Goal: Information Seeking & Learning: Learn about a topic

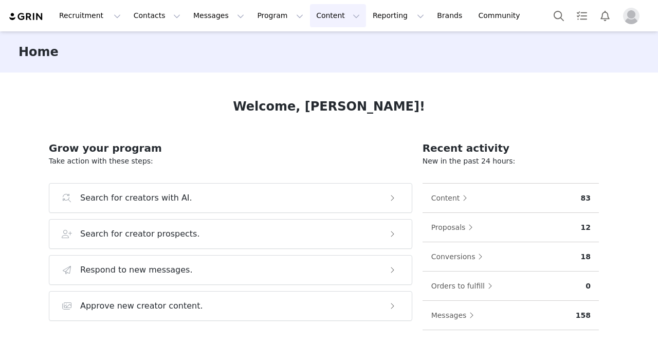
click at [310, 15] on button "Content Content" at bounding box center [338, 15] width 56 height 23
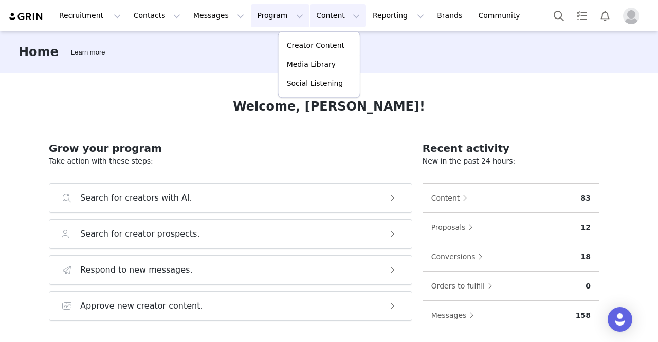
click at [254, 13] on button "Program Program" at bounding box center [280, 15] width 59 height 23
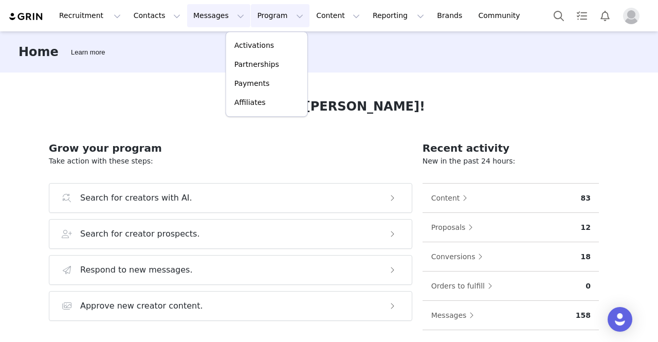
click at [202, 13] on button "Messages Messages" at bounding box center [218, 15] width 63 height 23
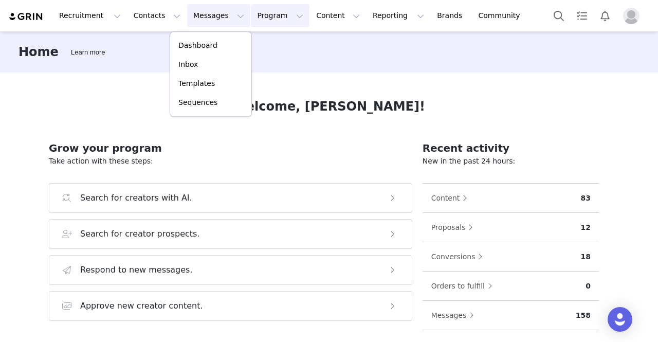
click at [265, 13] on button "Program Program" at bounding box center [280, 15] width 59 height 23
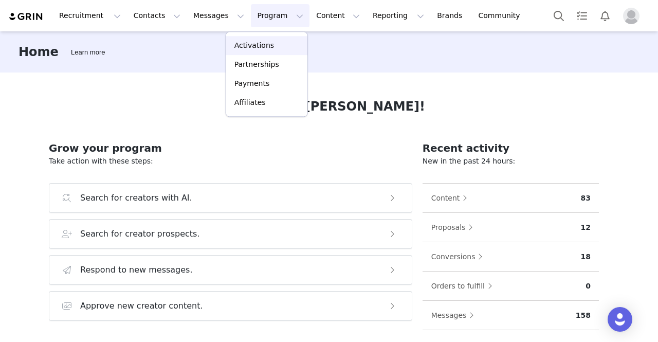
click at [287, 46] on div "Activations" at bounding box center [266, 45] width 69 height 11
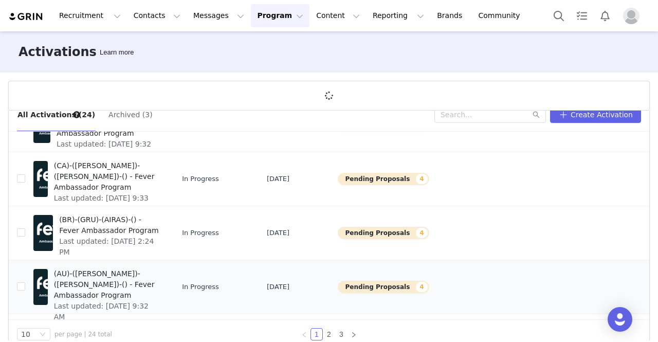
scroll to position [38, 0]
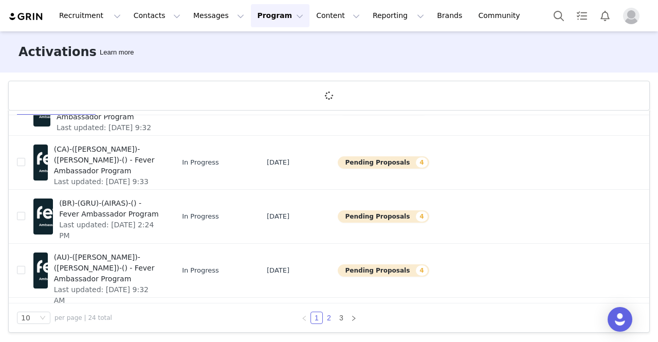
click at [324, 317] on link "2" at bounding box center [328, 317] width 11 height 11
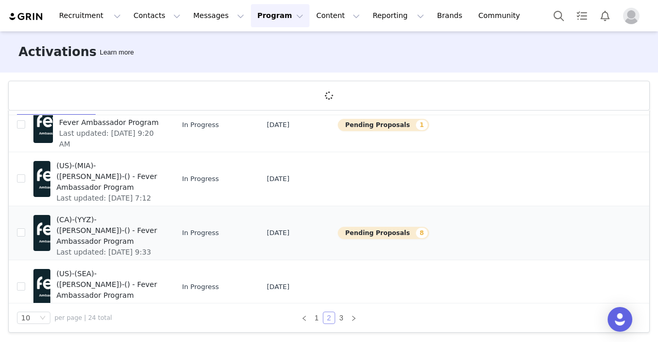
scroll to position [51, 0]
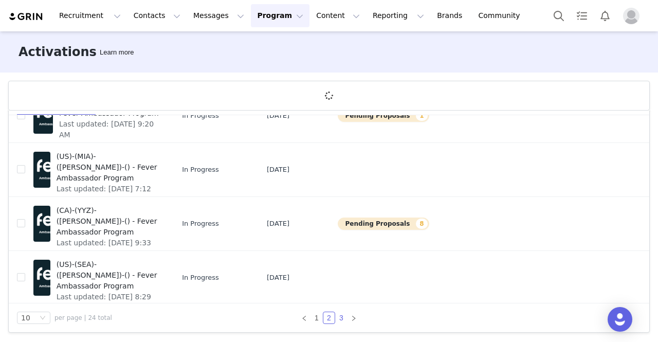
click at [339, 319] on link "3" at bounding box center [341, 317] width 11 height 11
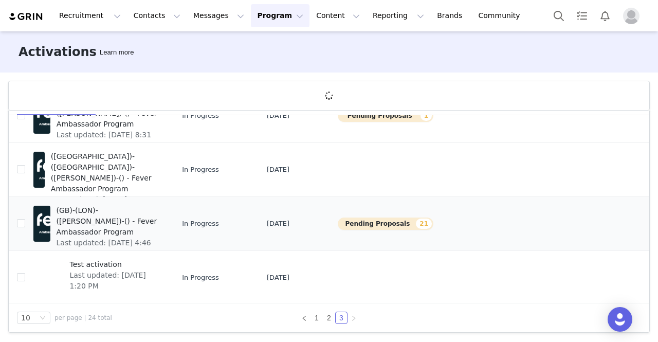
click at [114, 222] on span "(GB)-(LON)-([PERSON_NAME])-() - Fever Ambassador Program" at bounding box center [108, 221] width 103 height 32
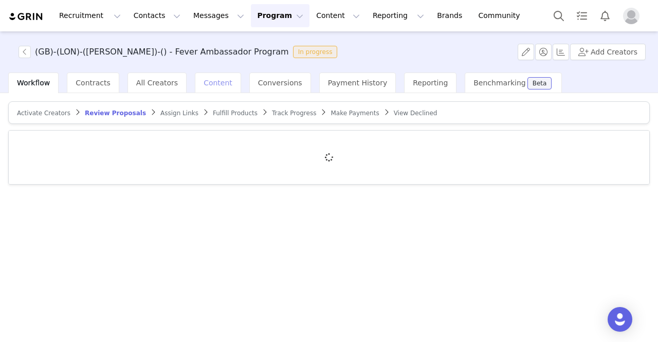
click at [204, 85] on span "Content" at bounding box center [218, 83] width 29 height 8
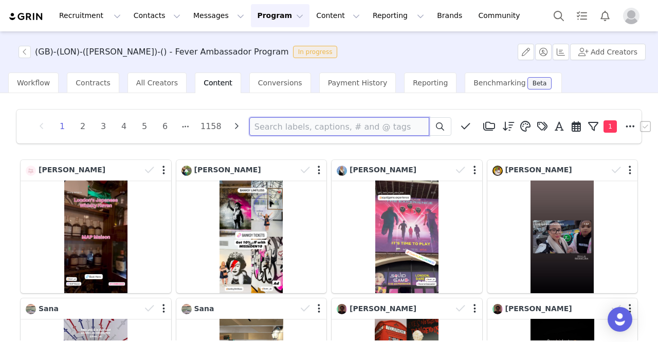
click at [358, 132] on input at bounding box center [339, 126] width 180 height 19
click at [436, 123] on icon at bounding box center [440, 126] width 8 height 8
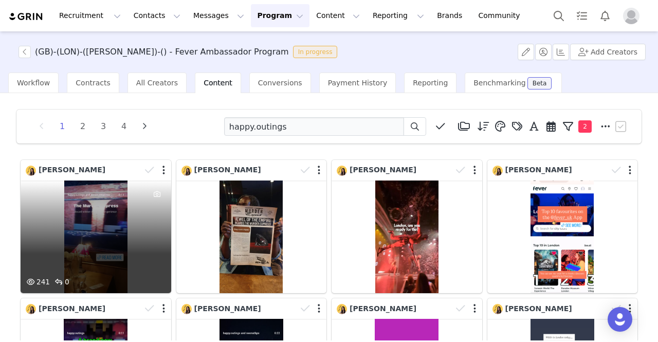
click at [109, 239] on div "241 0" at bounding box center [96, 236] width 151 height 113
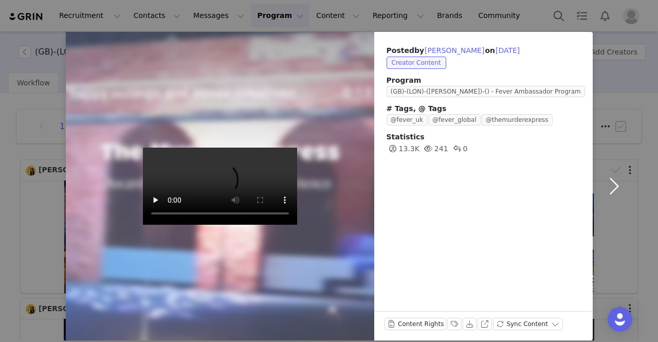
scroll to position [30, 0]
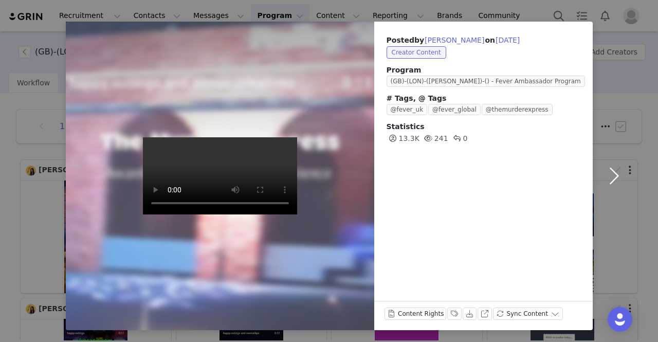
click at [608, 169] on button "button" at bounding box center [614, 176] width 43 height 308
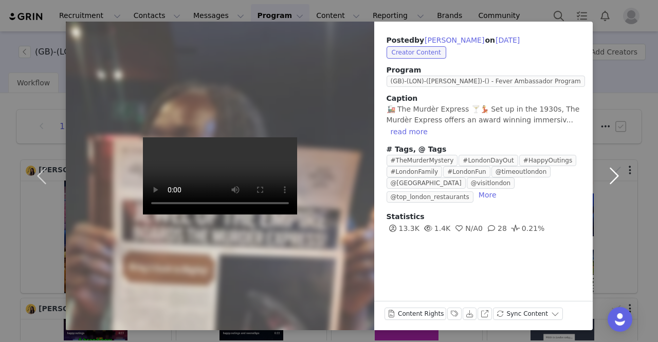
click at [610, 169] on button "button" at bounding box center [614, 176] width 43 height 308
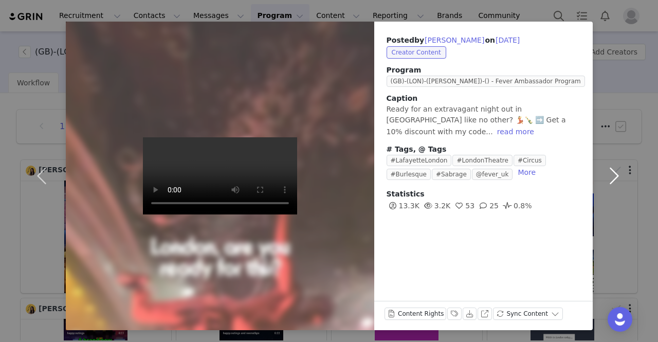
click at [610, 169] on button "button" at bounding box center [614, 176] width 43 height 308
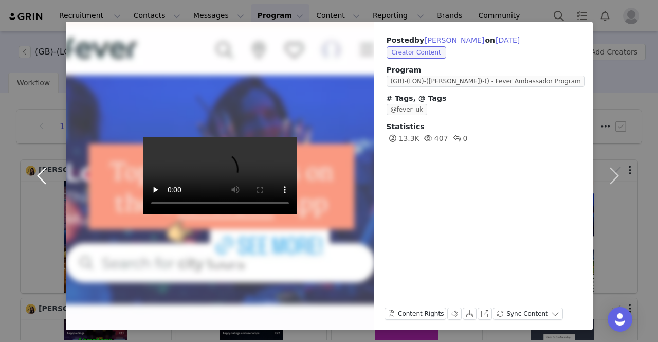
click at [41, 27] on button "button" at bounding box center [44, 176] width 43 height 308
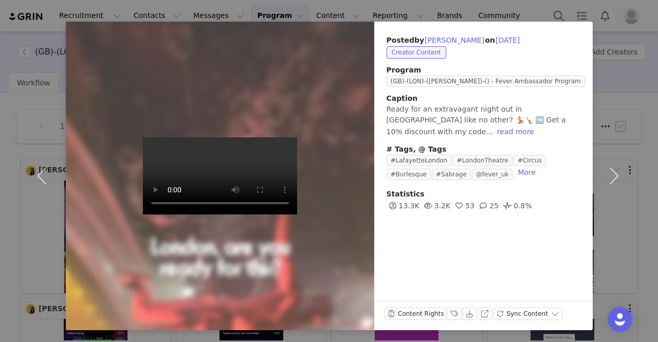
click at [7, 12] on div "Posted by [PERSON_NAME] on [DATE] Creator Content Program (GB)-(LON)-([PERSON_N…" at bounding box center [329, 171] width 658 height 342
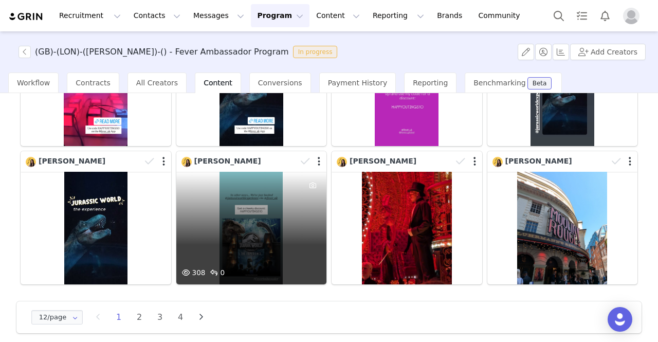
scroll to position [290, 0]
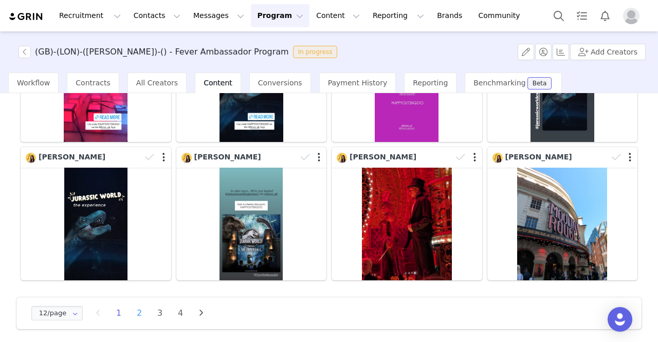
click at [138, 307] on li "2" at bounding box center [139, 313] width 15 height 14
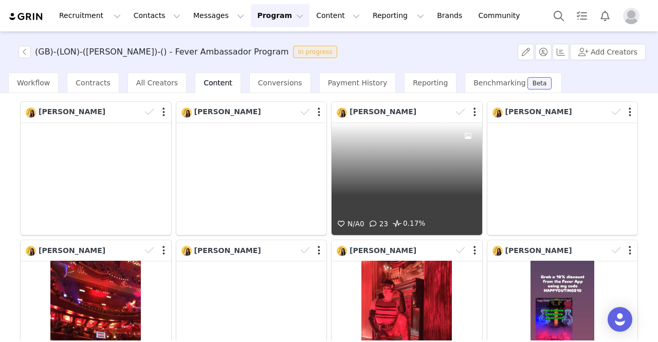
scroll to position [154, 0]
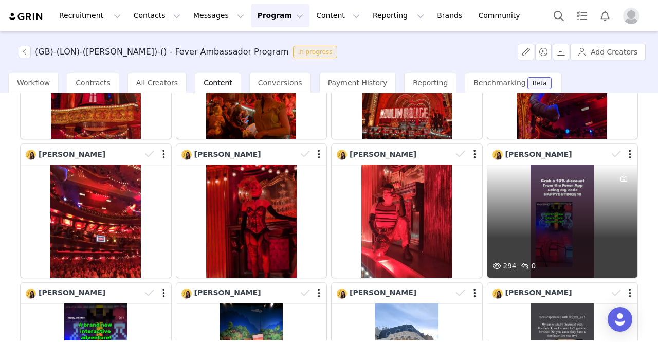
click at [518, 211] on div "294 0" at bounding box center [562, 221] width 151 height 113
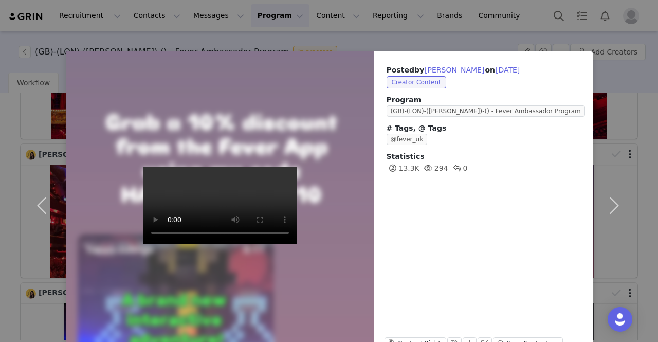
click at [19, 35] on div "Posted by [PERSON_NAME] on [DATE] Creator Content Program ([GEOGRAPHIC_DATA])-(…" at bounding box center [329, 171] width 658 height 342
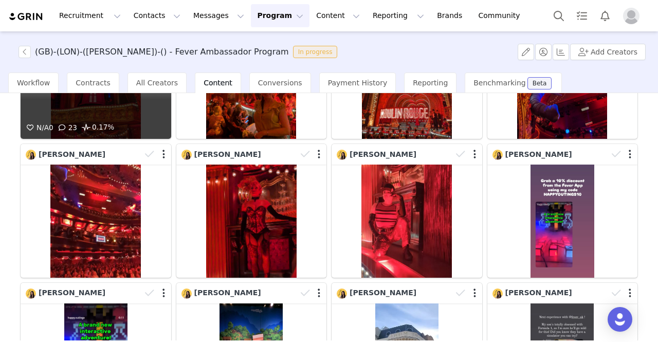
scroll to position [0, 0]
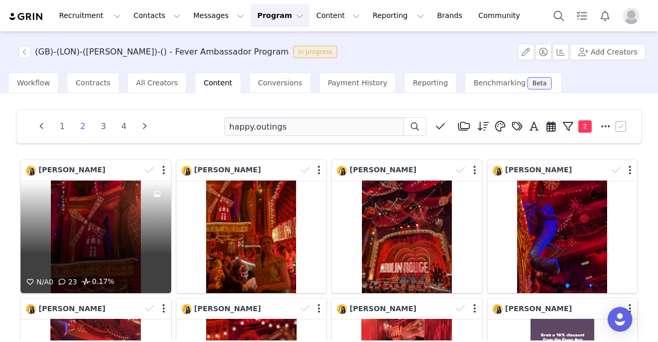
click at [116, 216] on div "N/A 0 23 0.17%" at bounding box center [96, 236] width 151 height 113
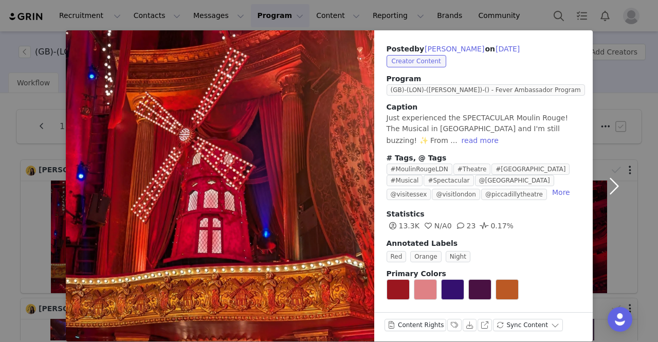
scroll to position [31, 0]
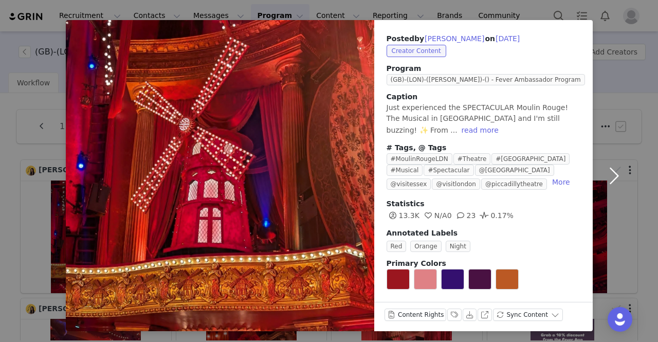
click at [608, 172] on button "button" at bounding box center [614, 175] width 43 height 311
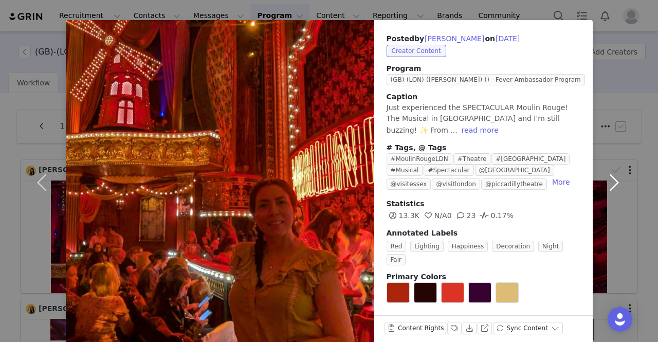
click at [609, 172] on button "button" at bounding box center [614, 182] width 43 height 324
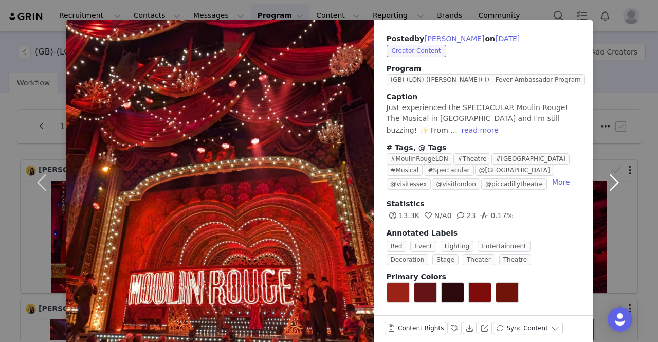
click at [609, 172] on button "button" at bounding box center [614, 182] width 43 height 324
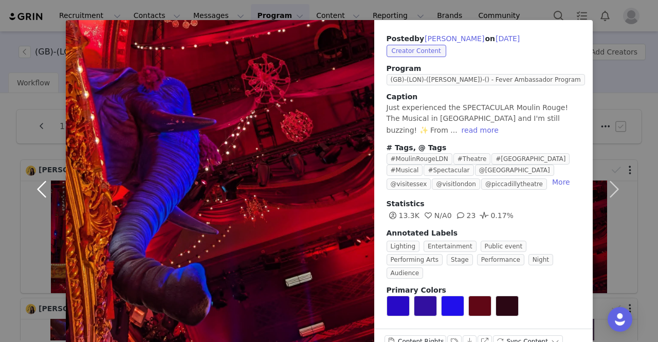
click at [30, 24] on button "button" at bounding box center [44, 189] width 43 height 338
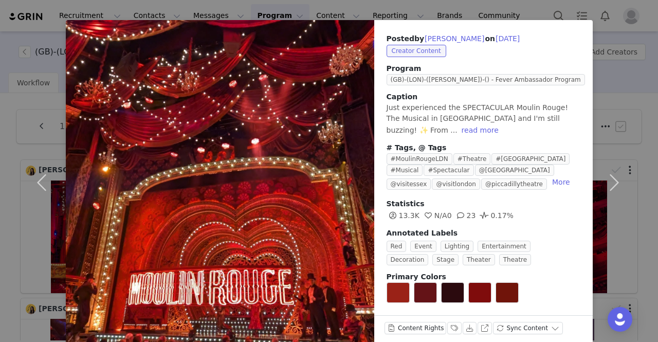
click at [14, 21] on div "Posted by [PERSON_NAME] on [DATE] Creator Content Program (GB)-(LON)-([PERSON_N…" at bounding box center [329, 171] width 658 height 342
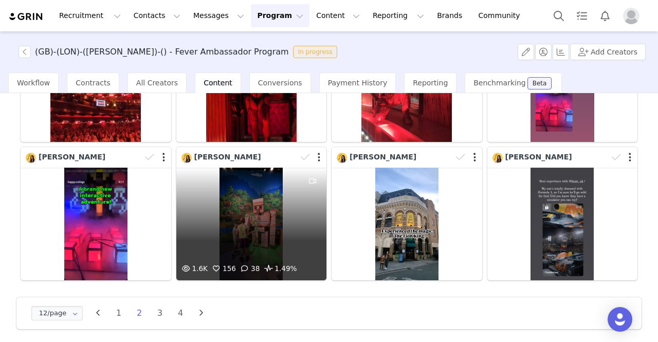
scroll to position [290, 0]
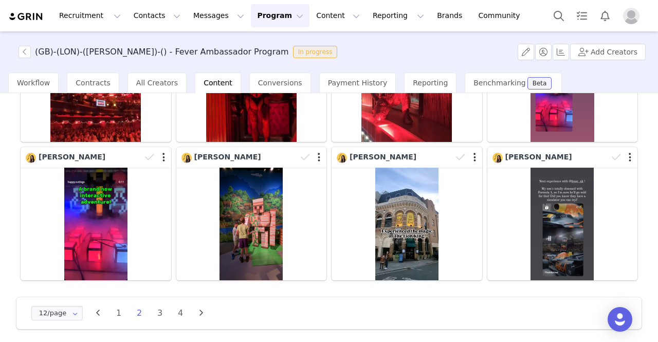
click at [121, 306] on li "1" at bounding box center [118, 313] width 15 height 14
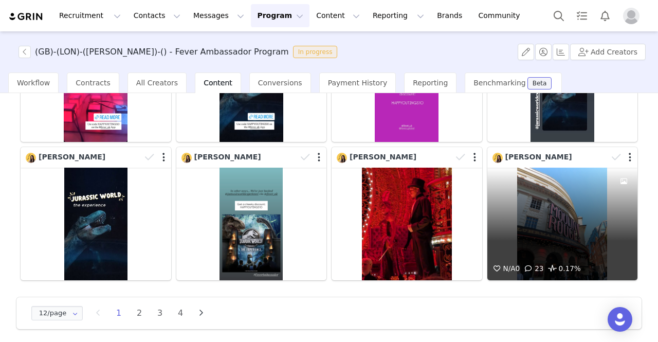
click at [551, 219] on div "N/A 0 23 0.17%" at bounding box center [562, 224] width 151 height 113
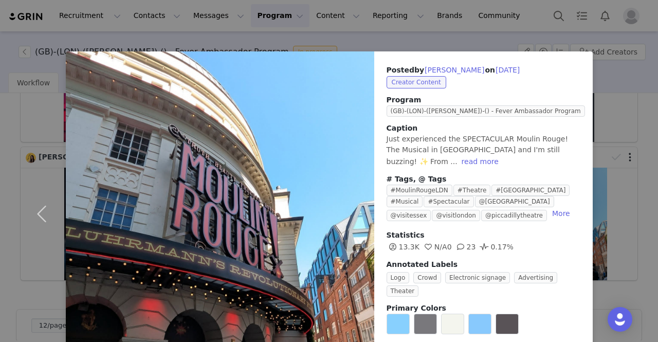
scroll to position [31, 0]
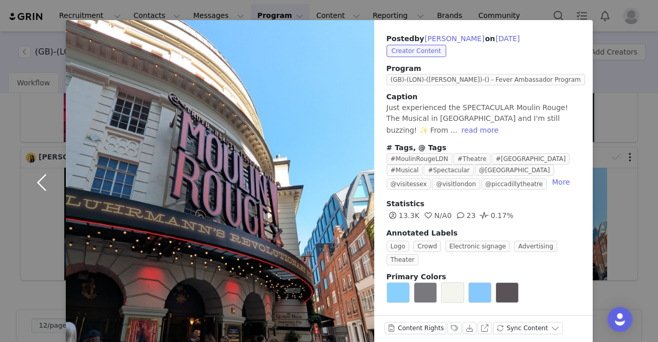
click at [32, 173] on button "button" at bounding box center [44, 182] width 43 height 324
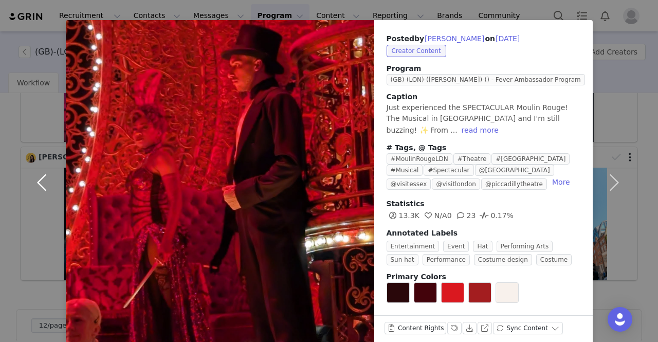
click at [35, 172] on button "button" at bounding box center [44, 182] width 43 height 324
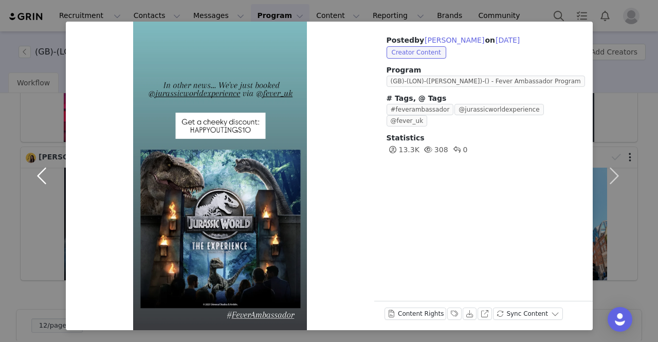
click at [35, 172] on button "button" at bounding box center [44, 176] width 43 height 308
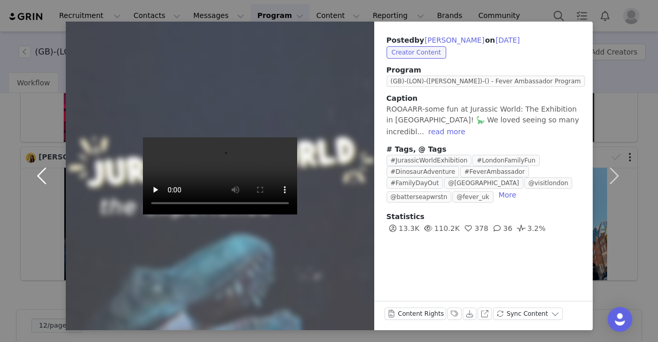
click at [35, 172] on button "button" at bounding box center [44, 176] width 43 height 308
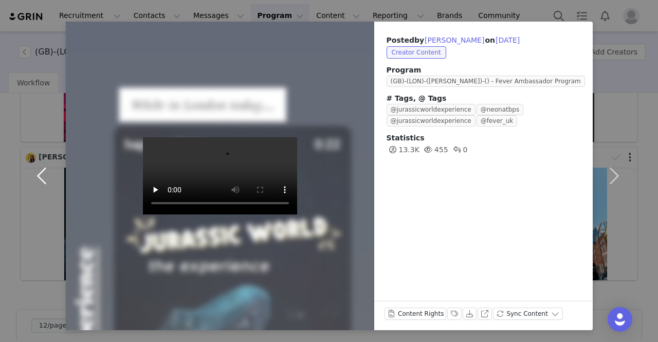
click at [35, 172] on button "button" at bounding box center [44, 176] width 43 height 308
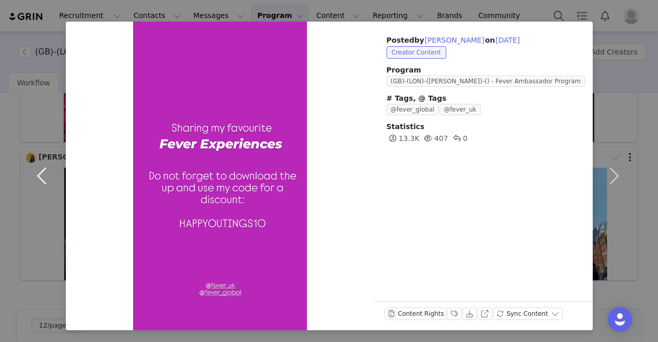
click at [35, 172] on button "button" at bounding box center [44, 176] width 43 height 308
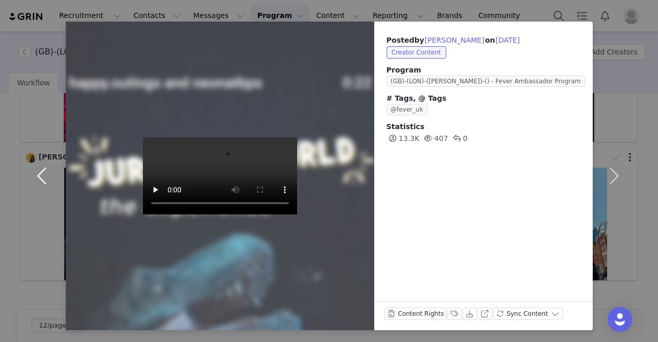
click at [35, 172] on button "button" at bounding box center [44, 176] width 43 height 308
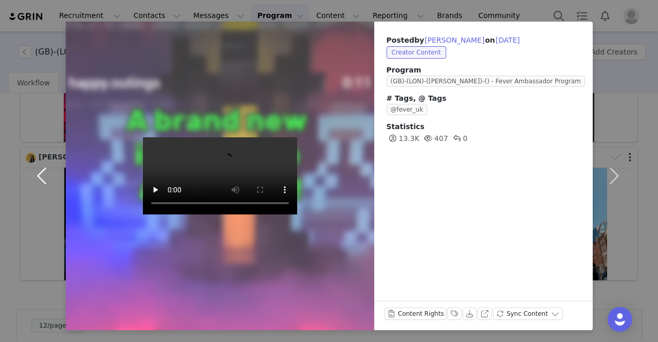
click at [36, 169] on button "button" at bounding box center [44, 176] width 43 height 308
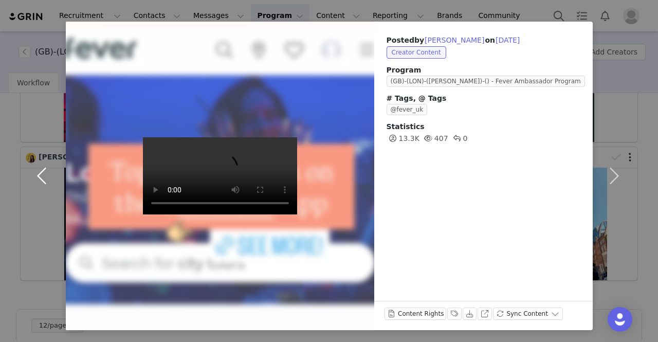
click at [36, 171] on button "button" at bounding box center [44, 176] width 43 height 308
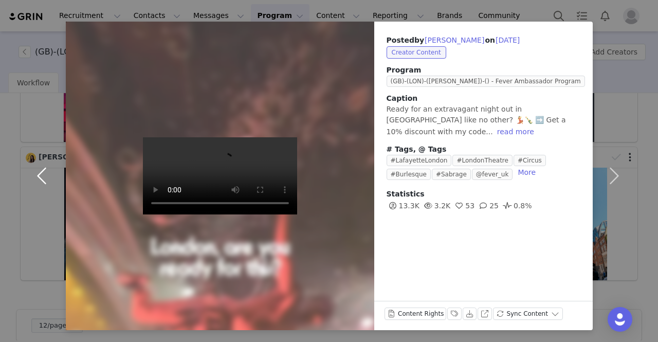
click at [36, 171] on button "button" at bounding box center [44, 176] width 43 height 308
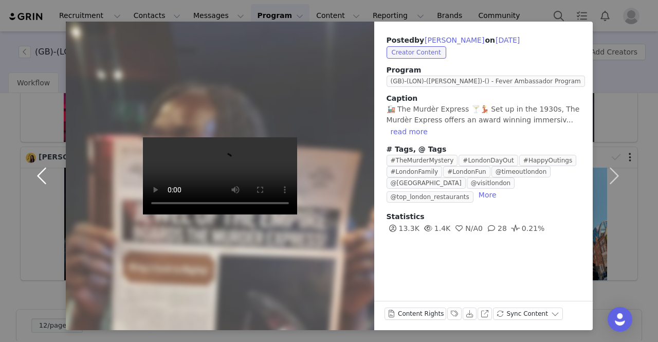
click at [36, 171] on button "button" at bounding box center [44, 176] width 43 height 308
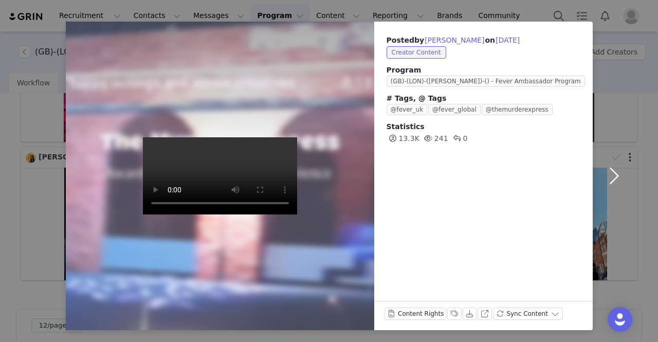
click at [36, 171] on div "Posted by [PERSON_NAME] on [DATE] Creator Content Program ([GEOGRAPHIC_DATA])-(…" at bounding box center [329, 171] width 658 height 342
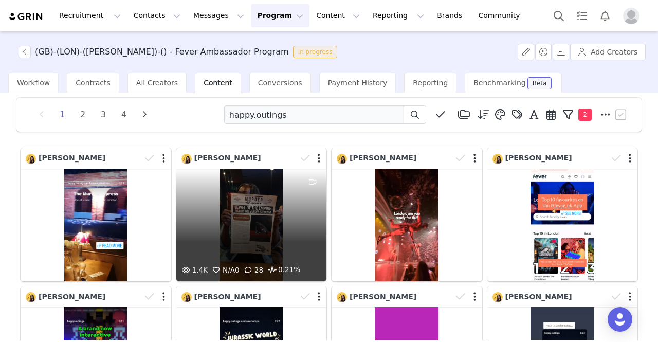
scroll to position [0, 0]
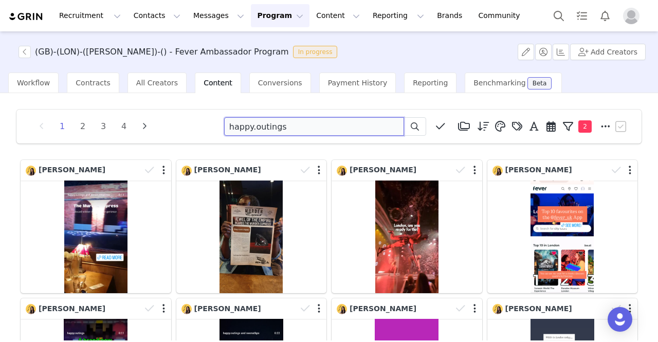
click at [241, 129] on input "happy.outings" at bounding box center [314, 126] width 180 height 19
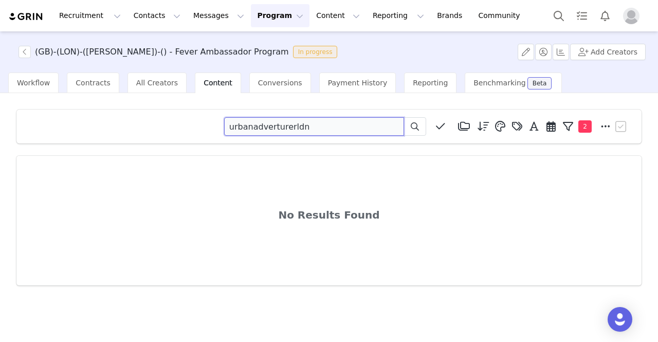
click at [252, 130] on input "urbanadverturerldn" at bounding box center [314, 126] width 180 height 19
click at [301, 130] on input "urbanadverturerldn" at bounding box center [314, 126] width 180 height 19
click at [251, 132] on input "urbanadverturer" at bounding box center [314, 126] width 180 height 19
click at [251, 131] on input "urbanadverturer" at bounding box center [314, 126] width 180 height 19
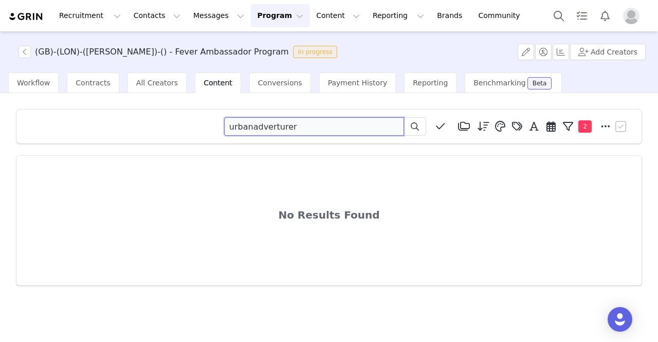
click at [251, 131] on input "urbanadverturer" at bounding box center [314, 126] width 180 height 19
paste input "nturerldn"
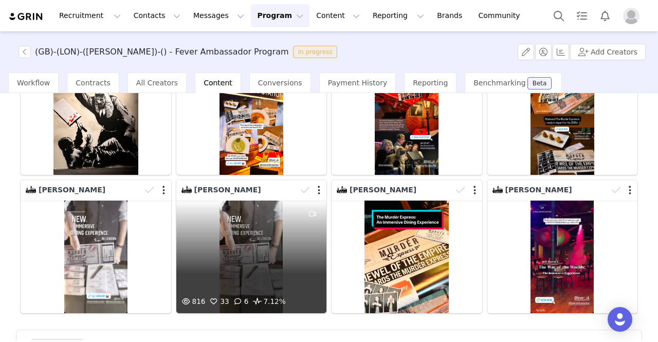
scroll to position [290, 0]
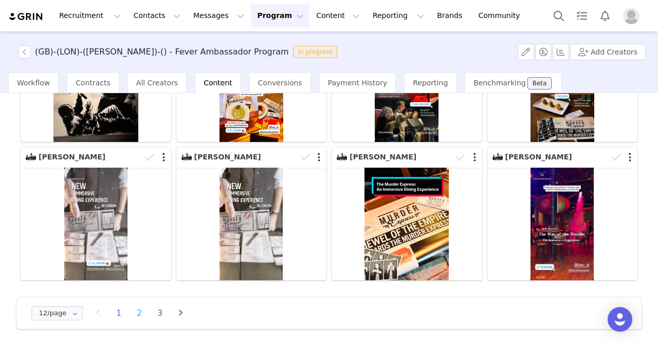
click at [134, 306] on li "2" at bounding box center [139, 313] width 15 height 14
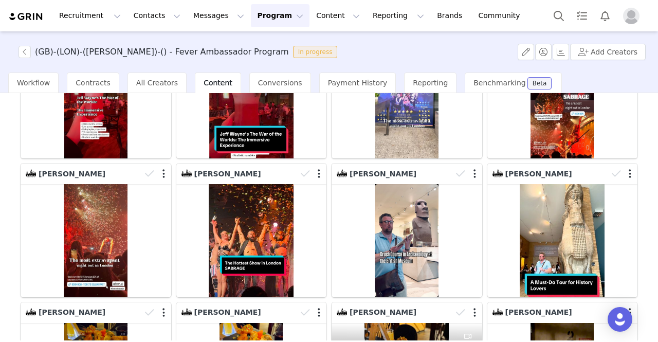
scroll to position [51, 0]
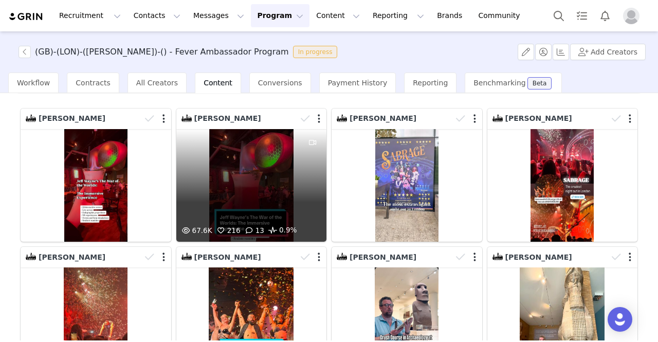
click at [236, 188] on div "67.6K 216 13 0.9%" at bounding box center [251, 185] width 151 height 113
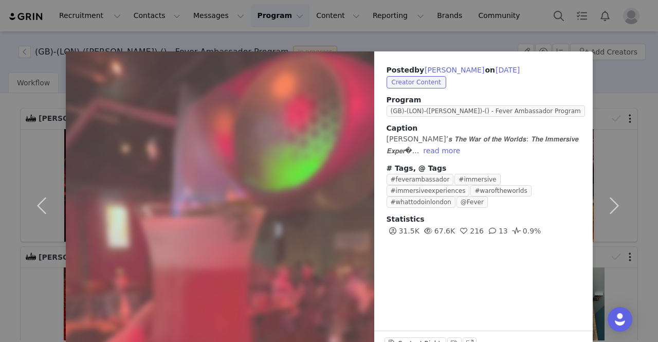
click at [26, 38] on div "Posted by [PERSON_NAME] on [DATE] Creator Content Program (GB)-(LON)-([PERSON_N…" at bounding box center [329, 171] width 658 height 342
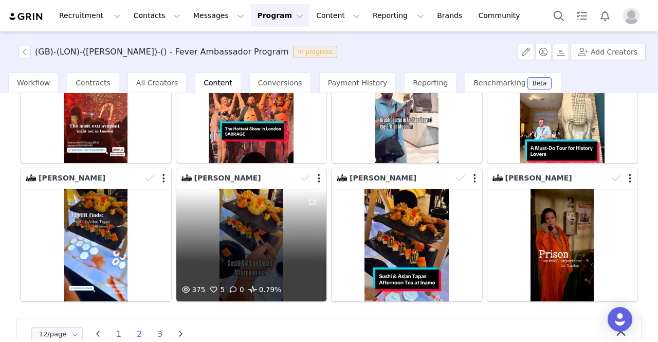
scroll to position [290, 0]
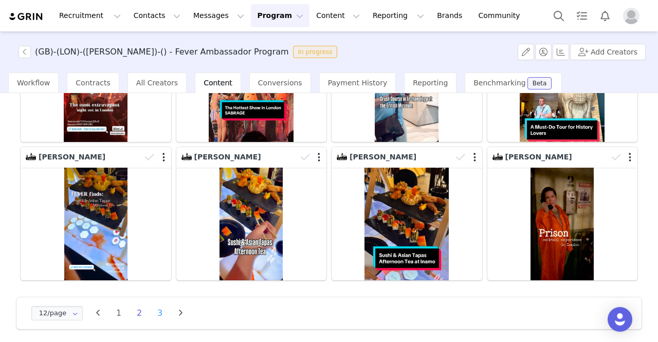
click at [159, 309] on li "3" at bounding box center [159, 313] width 15 height 14
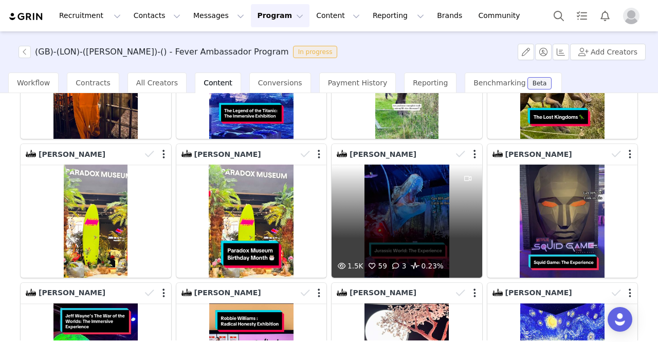
scroll to position [0, 0]
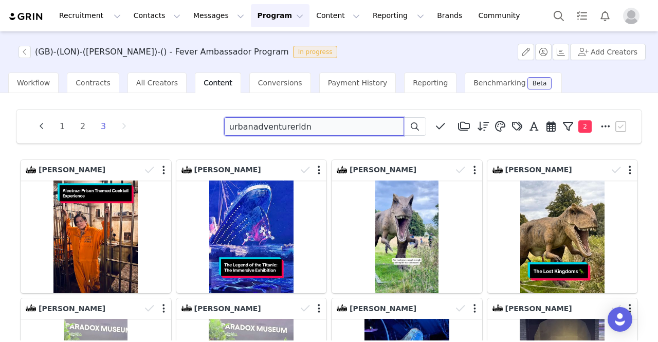
click at [253, 124] on input "urbanadventurerldn" at bounding box center [314, 126] width 180 height 19
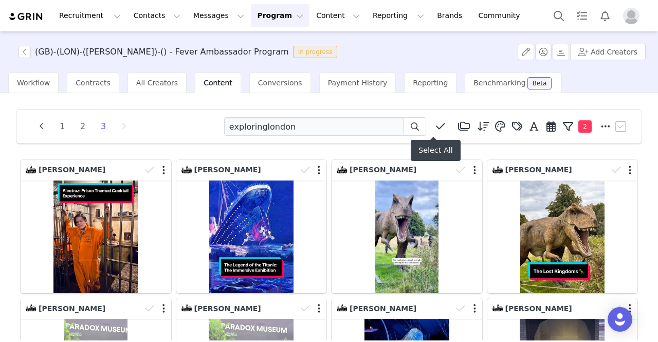
click at [436, 122] on icon at bounding box center [440, 126] width 9 height 10
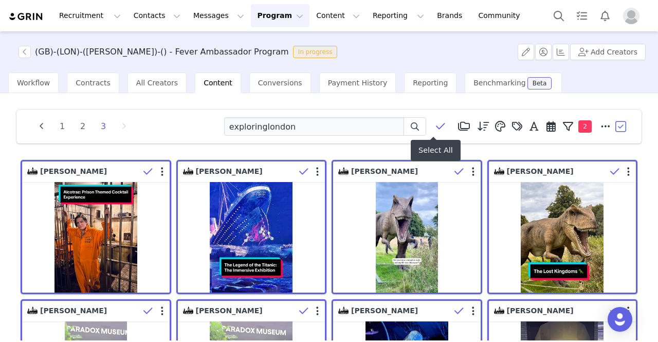
click at [437, 120] on span at bounding box center [440, 126] width 15 height 15
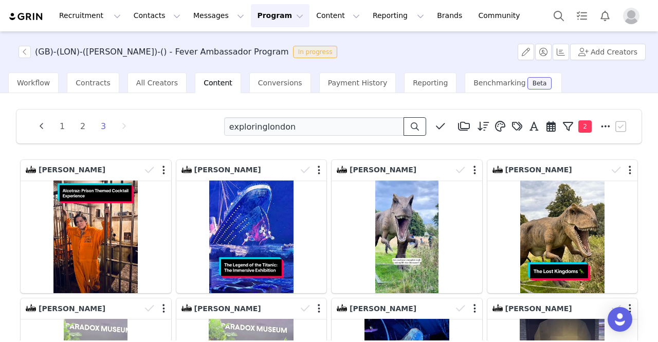
click at [409, 124] on span at bounding box center [415, 126] width 12 height 12
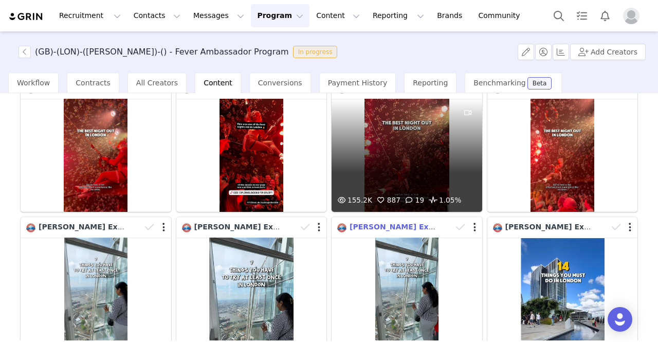
scroll to position [290, 0]
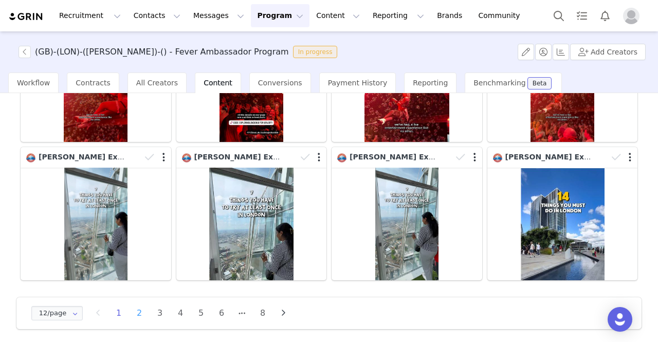
click at [140, 309] on li "2" at bounding box center [139, 313] width 15 height 14
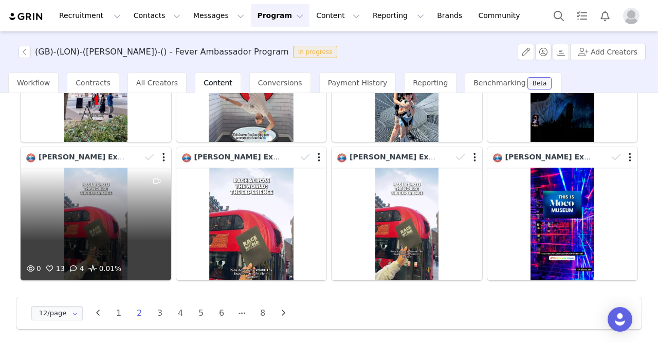
click at [123, 230] on div "0 13 4 0.01%" at bounding box center [96, 224] width 151 height 113
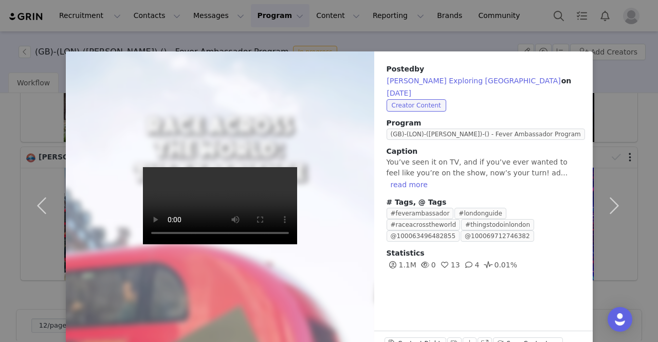
click at [53, 35] on div "Posted by [PERSON_NAME] Exploring London on [DATE] Creator Content Program (GB)…" at bounding box center [329, 171] width 658 height 342
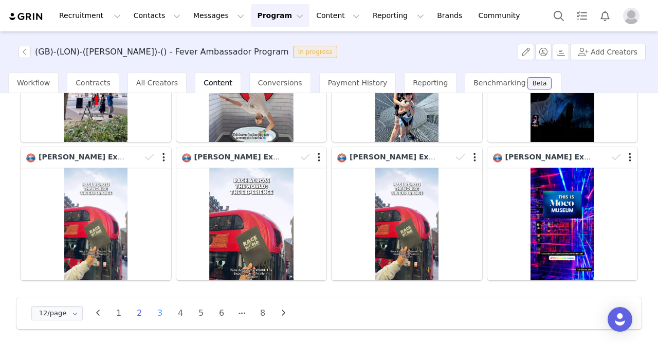
click at [156, 308] on li "3" at bounding box center [159, 313] width 15 height 14
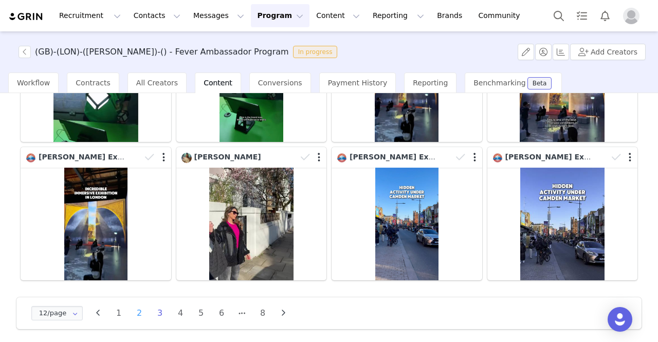
click at [138, 312] on li "2" at bounding box center [139, 313] width 15 height 14
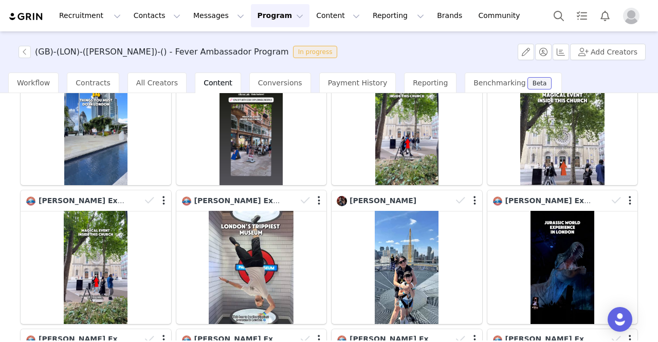
scroll to position [0, 0]
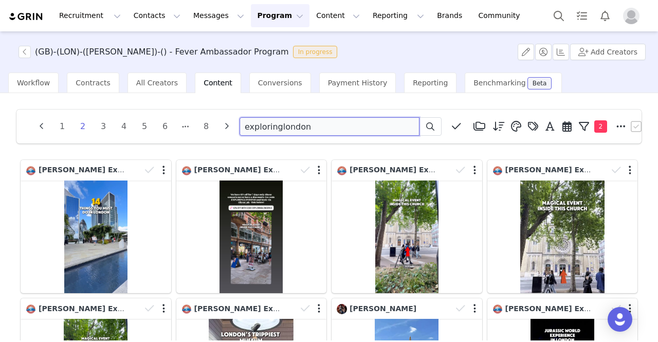
click at [291, 129] on input "exploringlondon" at bounding box center [330, 126] width 180 height 19
paste input "kseniia.journey"
click at [426, 129] on span at bounding box center [430, 126] width 12 height 12
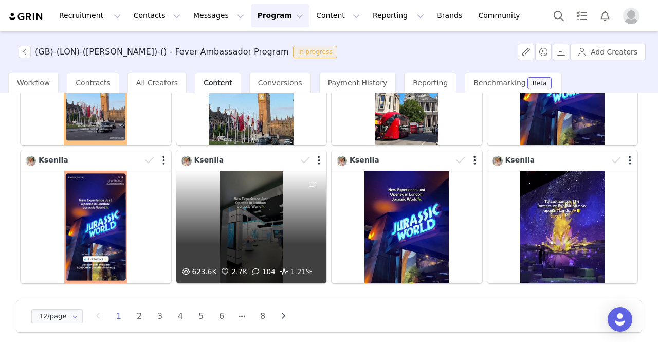
scroll to position [290, 0]
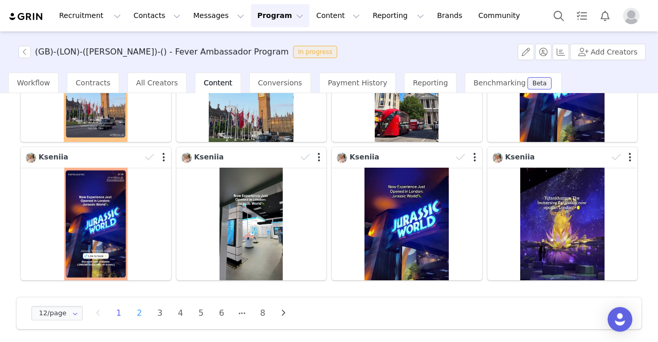
click at [135, 309] on li "2" at bounding box center [139, 313] width 15 height 14
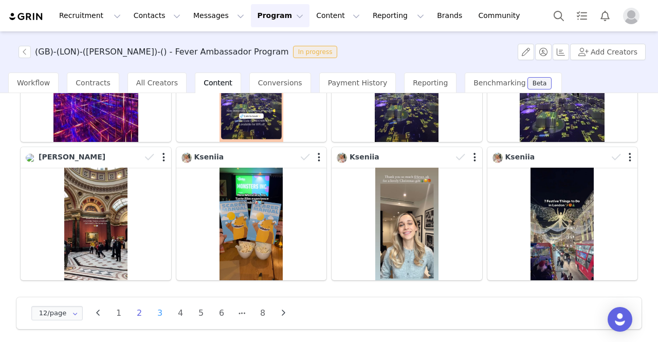
click at [162, 308] on li "3" at bounding box center [159, 313] width 15 height 14
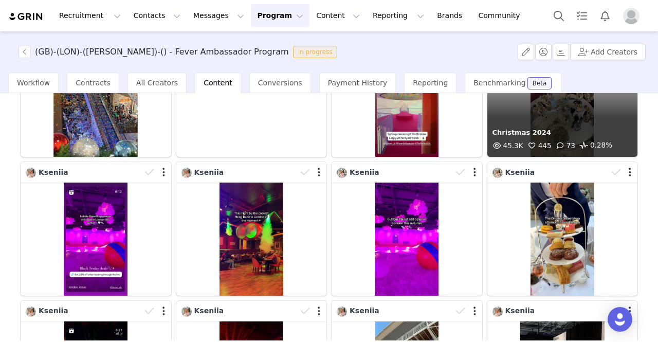
scroll to position [154, 0]
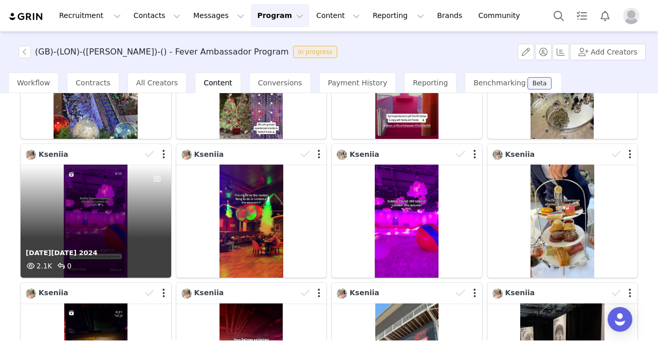
click at [110, 212] on div "[DATE][DATE] 2024 2.1K 0" at bounding box center [96, 221] width 151 height 113
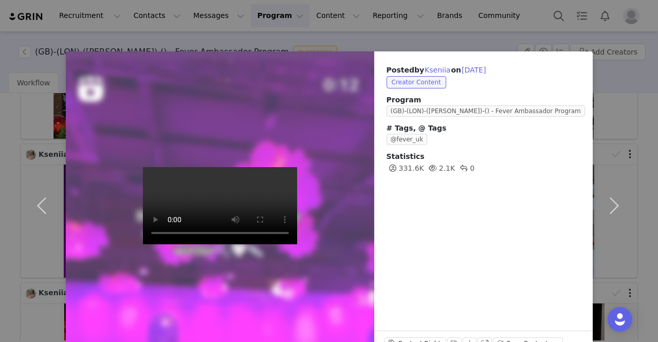
click at [32, 42] on div "Posted by Kseniia on [DATE] Creator Content Program ([GEOGRAPHIC_DATA])-(LON)-(…" at bounding box center [329, 171] width 658 height 342
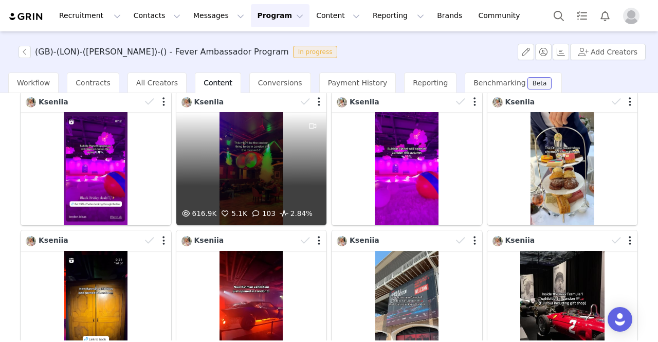
scroll to position [290, 0]
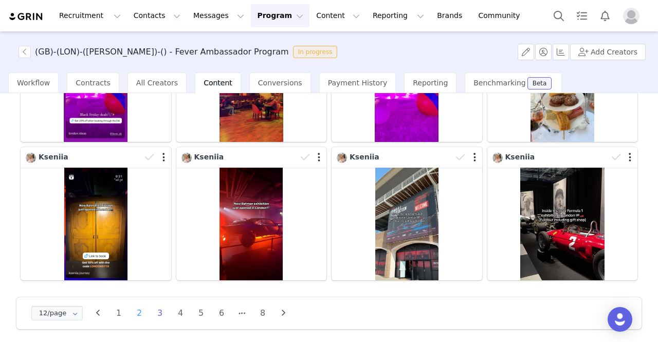
click at [142, 307] on li "2" at bounding box center [139, 313] width 15 height 14
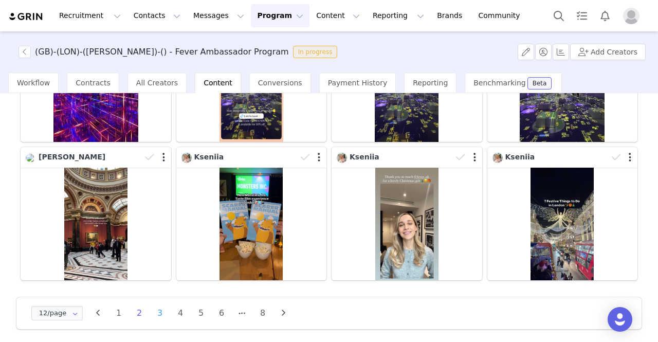
click at [157, 310] on li "3" at bounding box center [159, 313] width 15 height 14
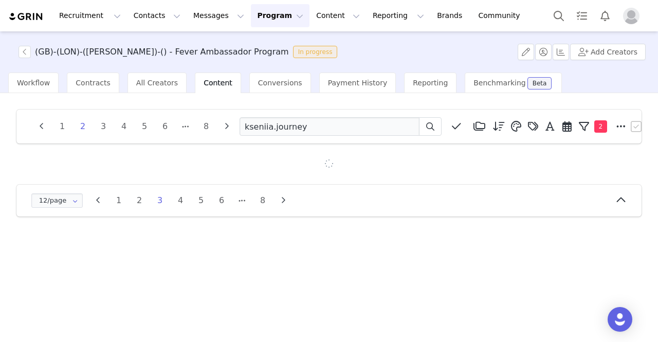
scroll to position [0, 0]
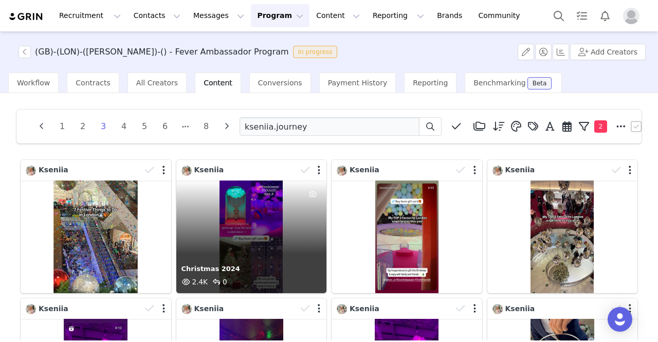
click at [264, 221] on div "Christmas 2024 2.4K 0" at bounding box center [251, 236] width 151 height 113
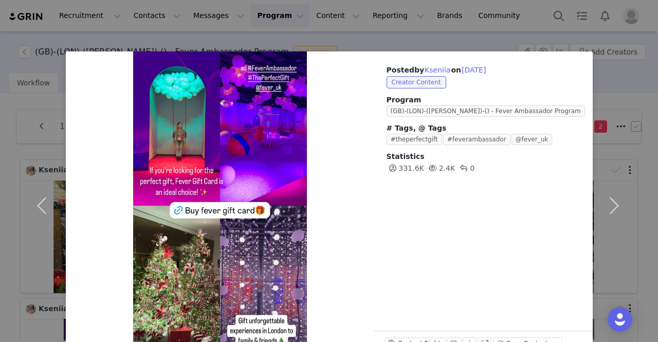
click at [40, 44] on div "Posted by Kseniia on [DATE] Creator Content Program (GB)-(LON)-([PERSON_NAME])-…" at bounding box center [329, 171] width 658 height 342
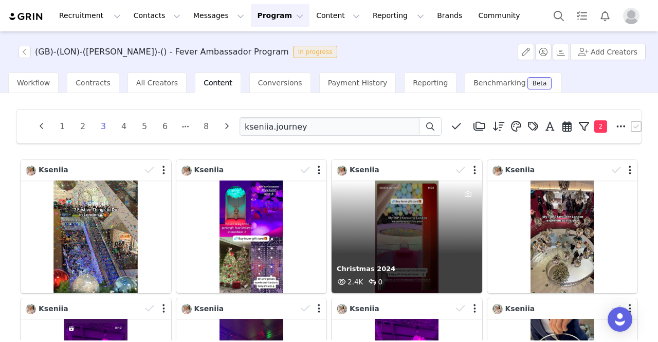
scroll to position [290, 0]
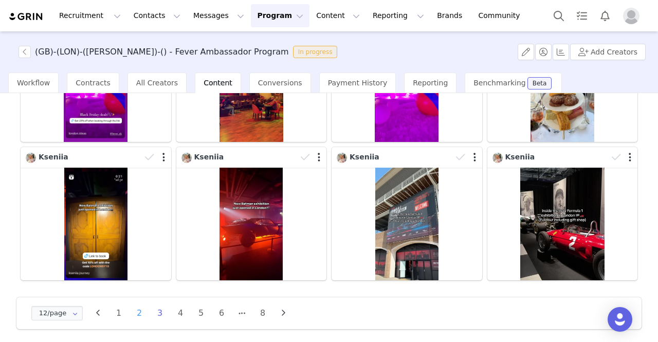
click at [138, 311] on li "2" at bounding box center [139, 313] width 15 height 14
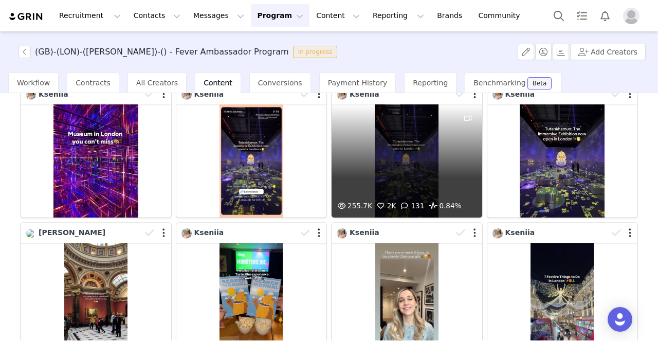
scroll to position [257, 0]
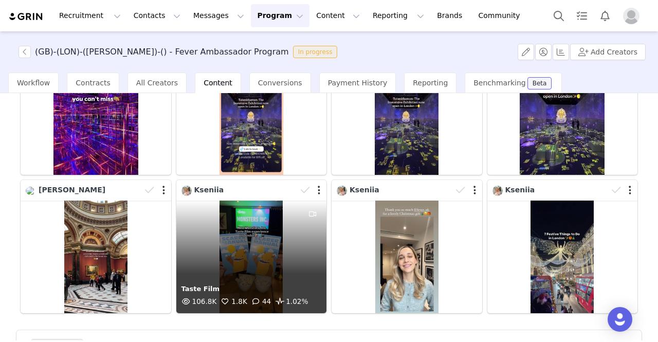
click at [246, 224] on div "Taste Film 106.8K 1.8K 44 1.02%" at bounding box center [251, 256] width 151 height 113
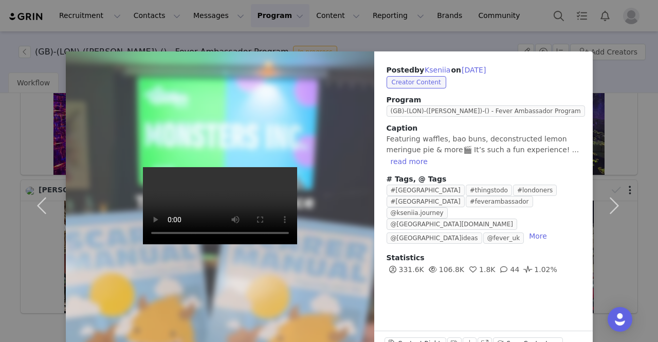
click at [26, 44] on div "Posted by Kseniia on [DATE] Creator Content Program (GB)-(LON)-([PERSON_NAME])-…" at bounding box center [329, 171] width 658 height 342
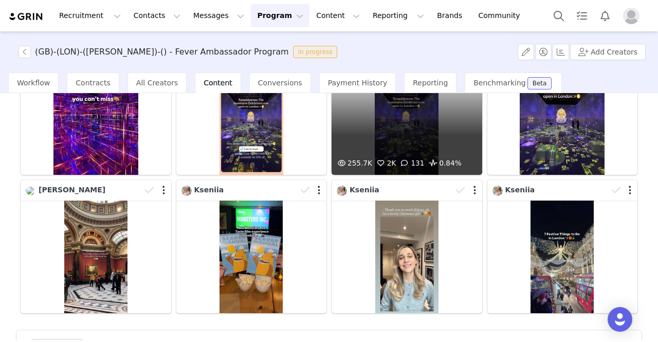
scroll to position [154, 0]
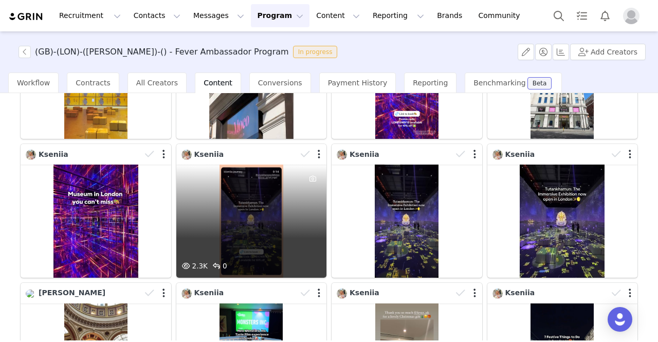
click at [260, 201] on div "2.3K 0" at bounding box center [251, 221] width 151 height 113
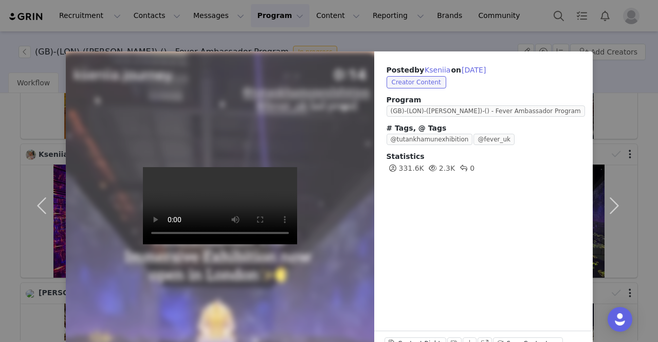
click at [29, 46] on div "Posted by Kseniia on [DATE] Creator Content Program ([GEOGRAPHIC_DATA])-(LON)-(…" at bounding box center [329, 171] width 658 height 342
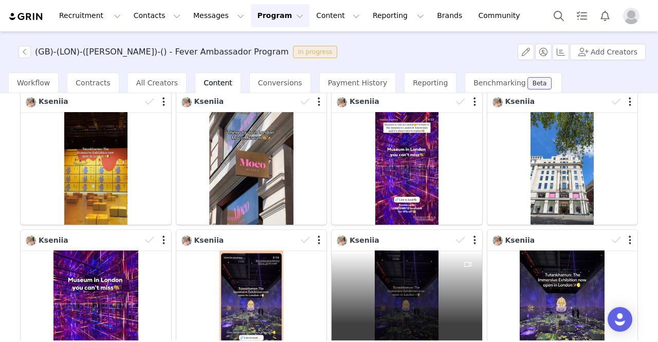
scroll to position [0, 0]
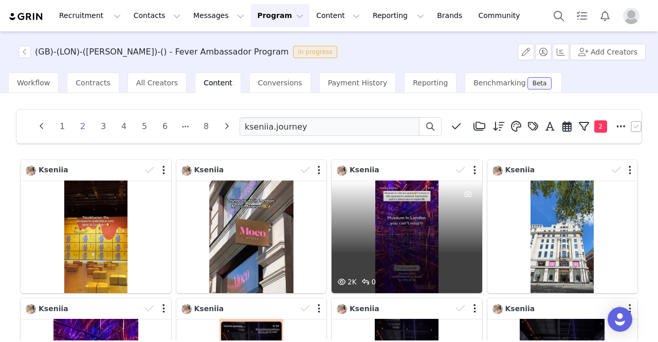
click at [437, 236] on div "2K 0" at bounding box center [407, 236] width 151 height 113
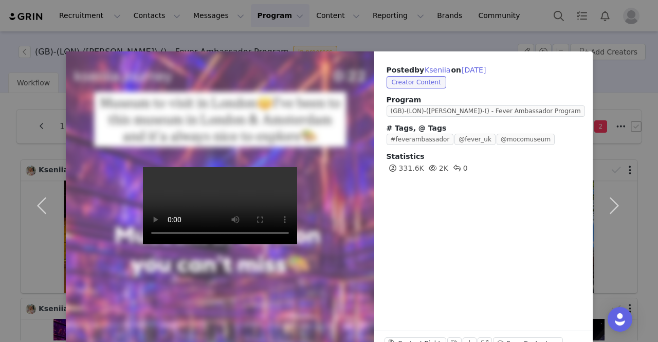
click at [27, 24] on div "Posted by Kseniia on [DATE] Creator Content Program (GB)-(LON)-([PERSON_NAME])-…" at bounding box center [329, 171] width 658 height 342
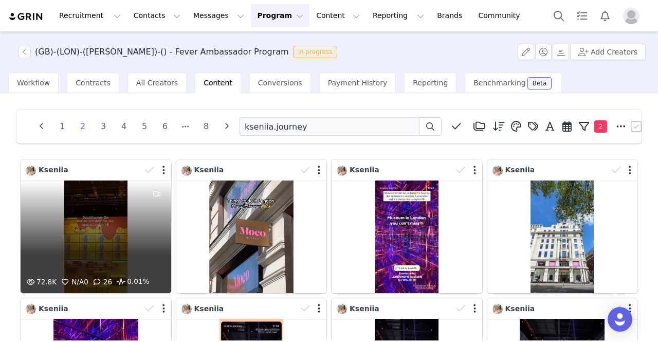
click at [82, 221] on div "72.8K N/A 0 26 0.01%" at bounding box center [96, 236] width 151 height 113
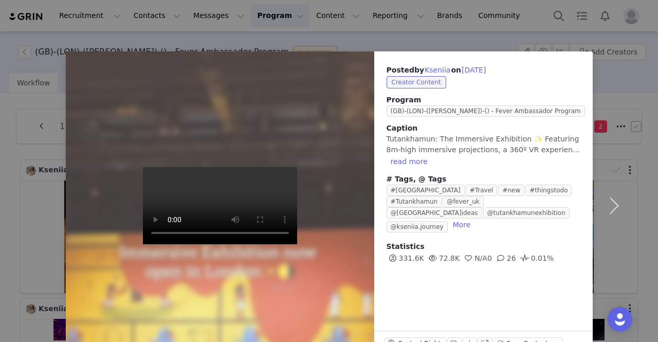
click at [37, 28] on div "Posted by Kseniia on [DATE] Creator Content Program (GB)-(LON)-([PERSON_NAME])-…" at bounding box center [329, 171] width 658 height 342
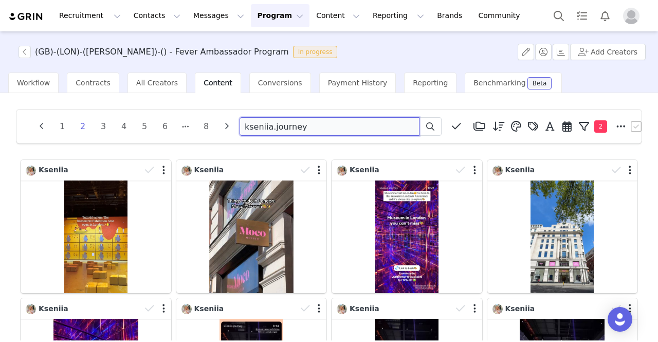
click at [308, 134] on input "kseniia.journey" at bounding box center [330, 126] width 180 height 19
click at [308, 133] on input "kseniia.journey" at bounding box center [330, 126] width 180 height 19
click at [296, 125] on input "kseniia.journey" at bounding box center [330, 126] width 180 height 19
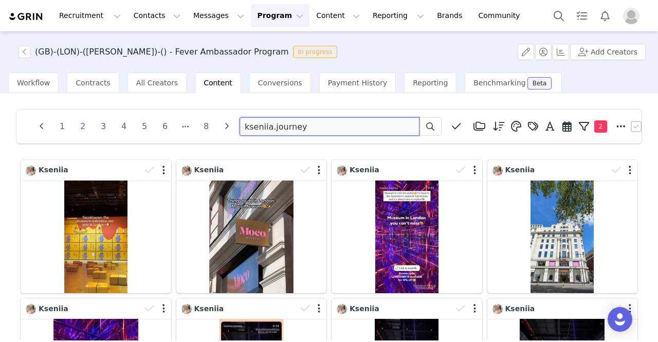
click at [296, 125] on input "kseniia.journey" at bounding box center [330, 126] width 180 height 19
paste input "londonultimateguide"
click at [431, 123] on icon at bounding box center [430, 126] width 8 height 8
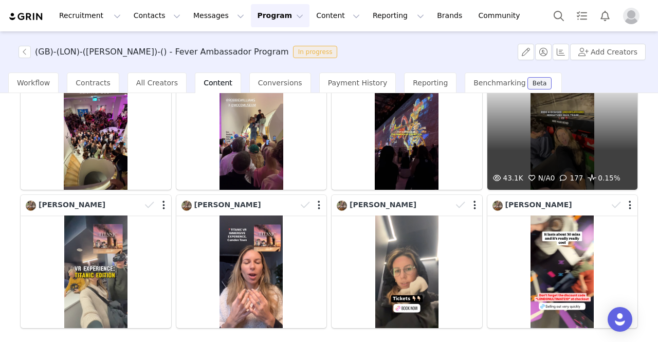
scroll to position [187, 0]
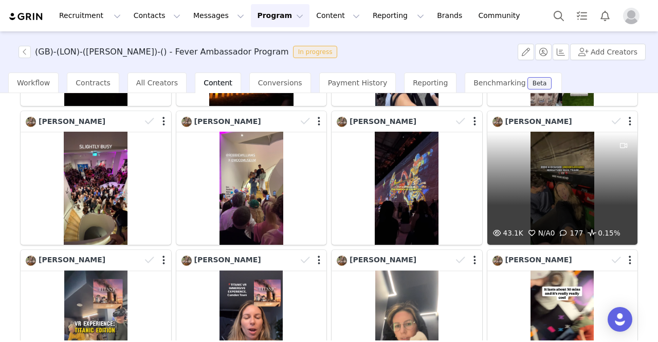
click at [596, 194] on div "43.1K N/A 0 177 0.15%" at bounding box center [562, 188] width 151 height 113
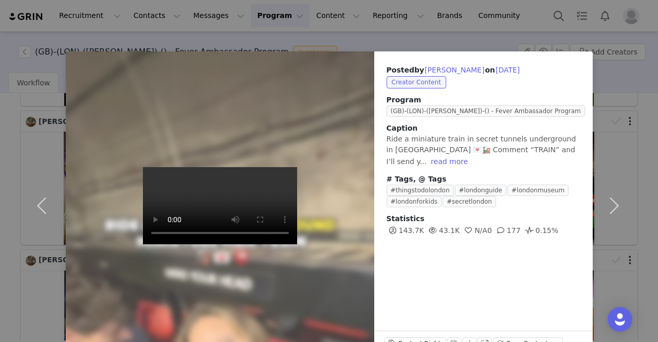
click at [6, 42] on div "Posted by [PERSON_NAME] on [DATE] Creator Content Program ([GEOGRAPHIC_DATA])-(…" at bounding box center [329, 171] width 658 height 342
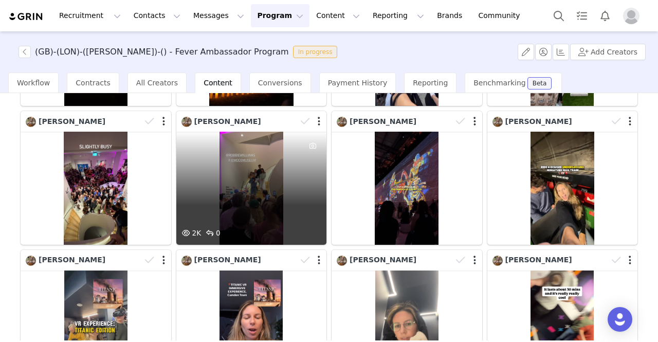
scroll to position [84, 0]
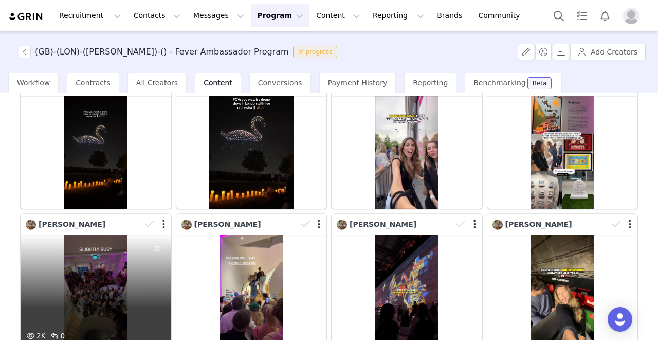
click at [100, 256] on div "2K 0" at bounding box center [96, 290] width 151 height 113
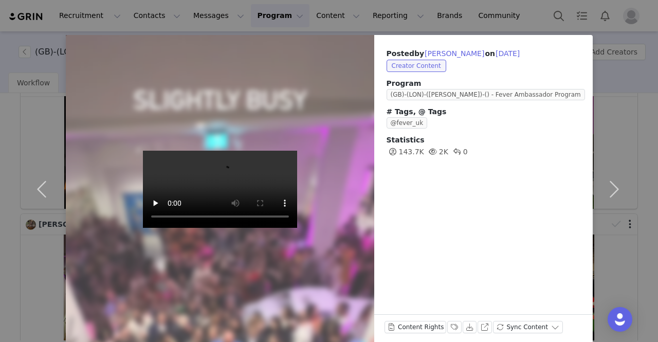
scroll to position [30, 0]
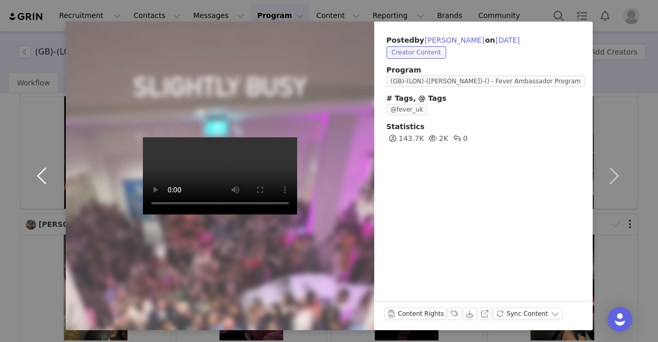
click at [33, 43] on button "button" at bounding box center [44, 176] width 43 height 308
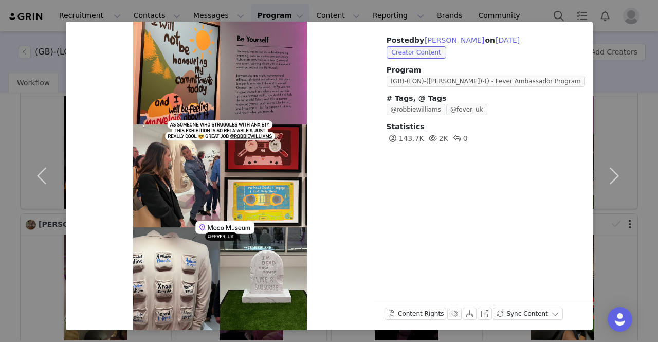
click at [24, 13] on div "Posted by [PERSON_NAME] on [DATE] Creator Content Program ([GEOGRAPHIC_DATA])-(…" at bounding box center [329, 171] width 658 height 342
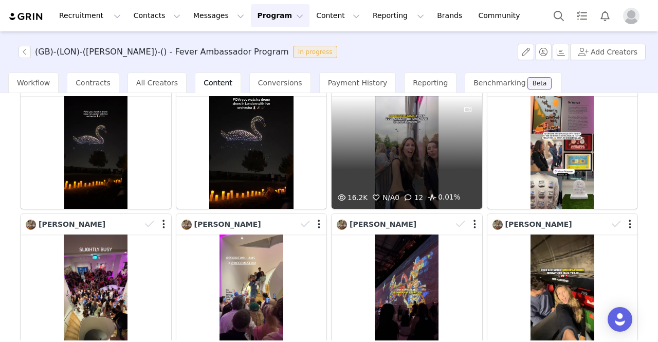
scroll to position [0, 0]
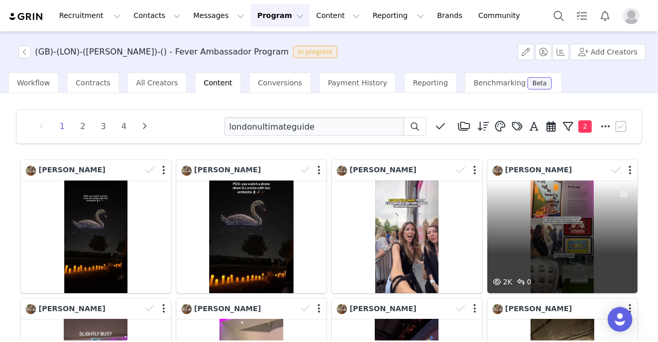
drag, startPoint x: 515, startPoint y: 233, endPoint x: 563, endPoint y: 236, distance: 47.9
click at [563, 236] on div "2K 0" at bounding box center [562, 236] width 151 height 113
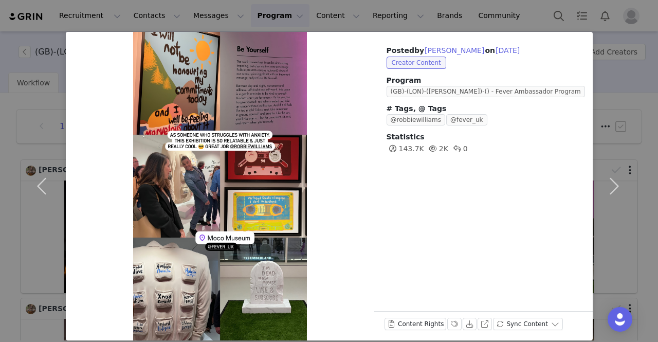
scroll to position [30, 0]
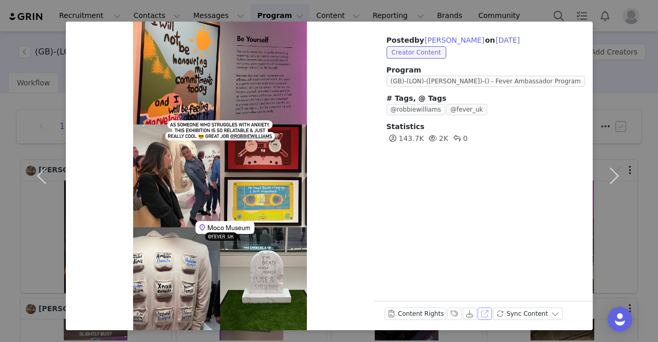
click at [480, 313] on button "View on Instagram" at bounding box center [485, 313] width 14 height 12
click at [23, 27] on button "button" at bounding box center [44, 176] width 43 height 308
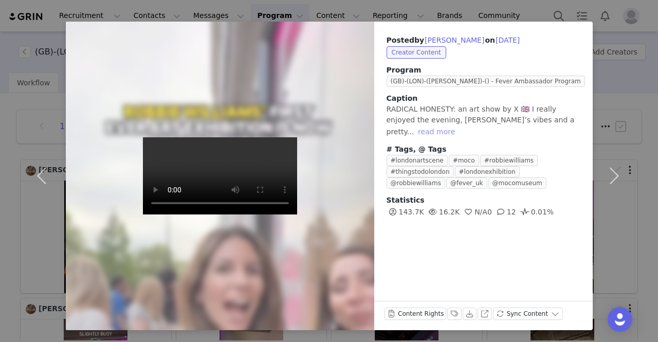
click at [459, 125] on button "read more" at bounding box center [436, 131] width 45 height 12
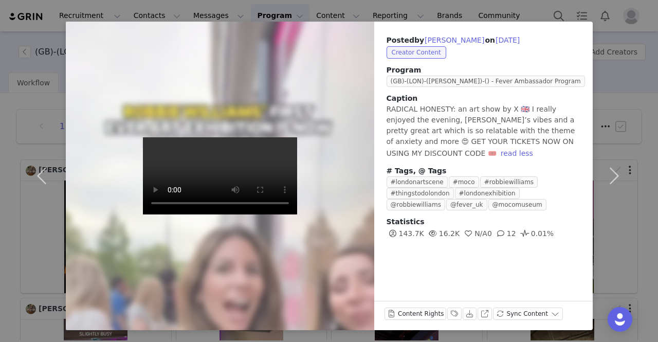
click at [0, 71] on div "Posted by [PERSON_NAME] on [DATE] Creator Content Program (GB)-(LON)-([PERSON_N…" at bounding box center [329, 171] width 658 height 342
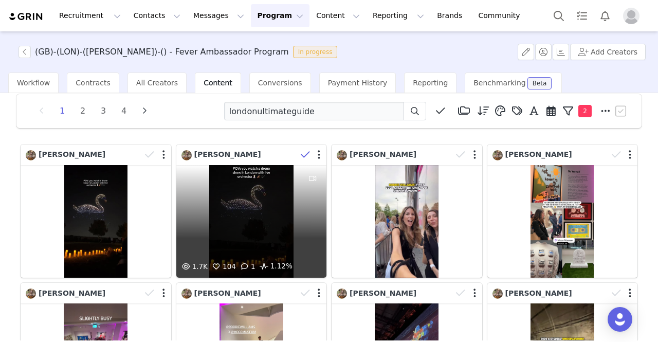
scroll to position [0, 0]
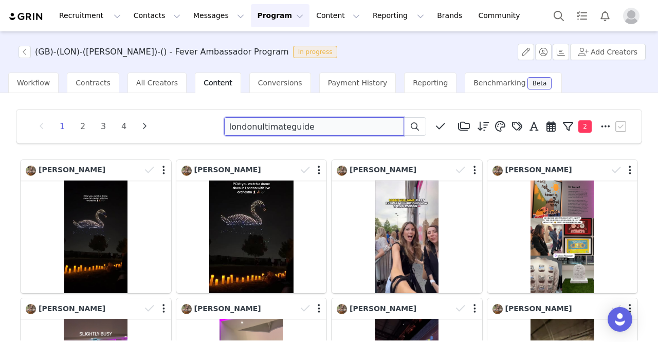
click at [283, 126] on input "londonultimateguide" at bounding box center [314, 126] width 180 height 19
click at [282, 126] on input "londonultimateguide" at bounding box center [314, 126] width 180 height 19
paste input "explorewithruhi"
click at [414, 130] on button at bounding box center [415, 126] width 23 height 19
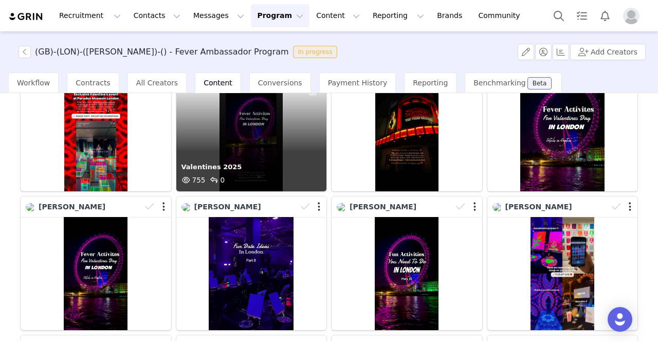
scroll to position [103, 0]
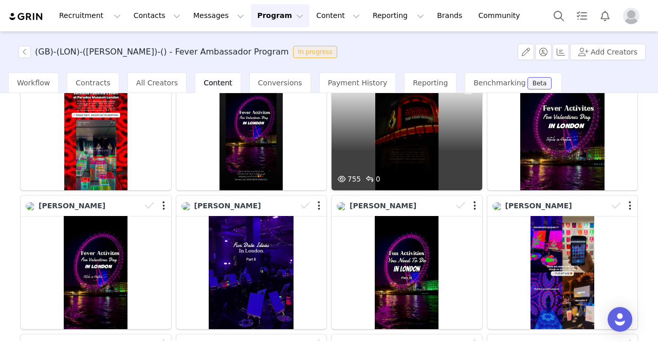
click at [409, 146] on div "755 0" at bounding box center [407, 134] width 151 height 113
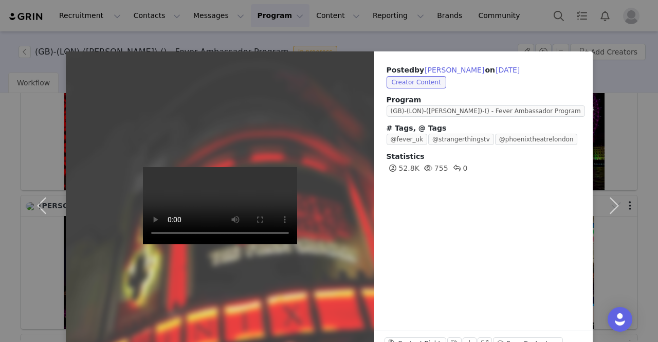
click at [9, 70] on div "Posted by [PERSON_NAME] on [DATE] Creator Content Program ([GEOGRAPHIC_DATA])-(…" at bounding box center [329, 171] width 658 height 342
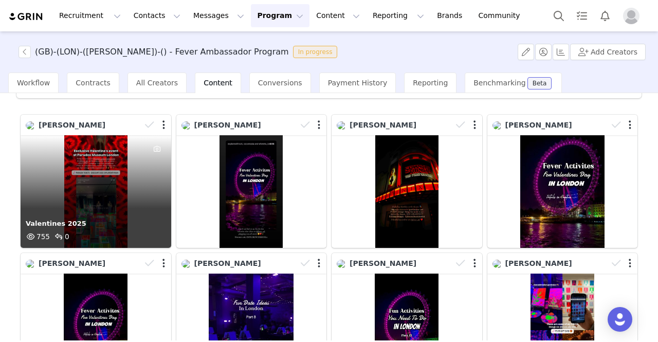
scroll to position [0, 0]
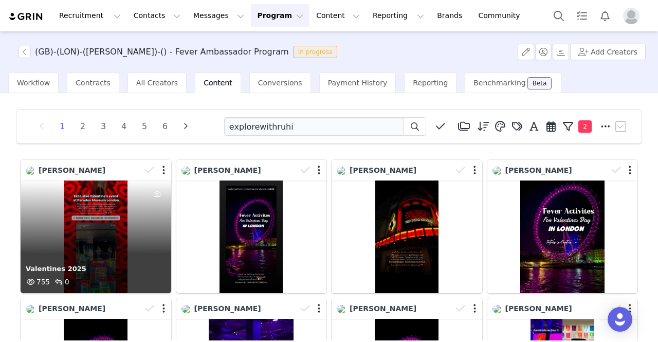
click at [114, 217] on div "Valentines 2025 755 0" at bounding box center [96, 236] width 151 height 113
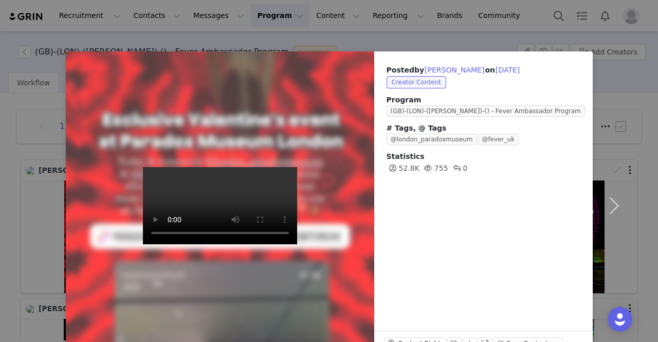
click at [25, 38] on div "Posted by [PERSON_NAME] on [DATE] Creator Content Program ([GEOGRAPHIC_DATA])-(…" at bounding box center [329, 171] width 658 height 342
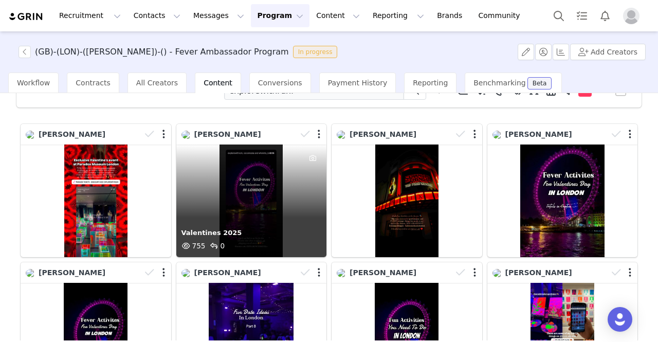
scroll to position [51, 0]
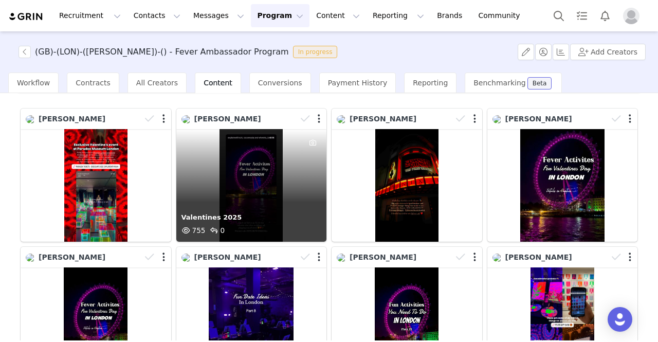
click at [276, 175] on div "Valentines 2025 755 0" at bounding box center [251, 185] width 151 height 113
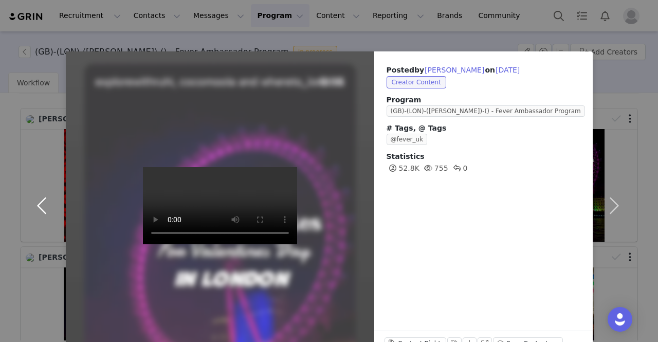
click at [28, 57] on button "button" at bounding box center [44, 205] width 43 height 308
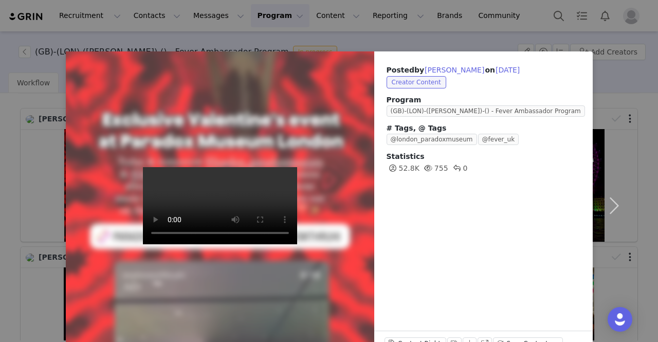
click at [38, 16] on div "Posted by [PERSON_NAME] on [DATE] Creator Content Program ([GEOGRAPHIC_DATA])-(…" at bounding box center [329, 171] width 658 height 342
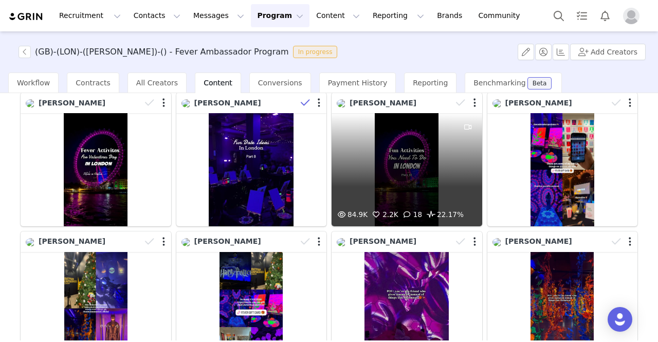
scroll to position [0, 0]
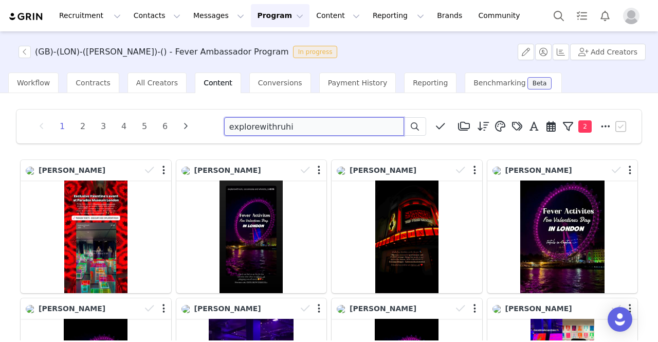
paste input "rosario_ldn"
click at [411, 127] on icon at bounding box center [415, 126] width 8 height 8
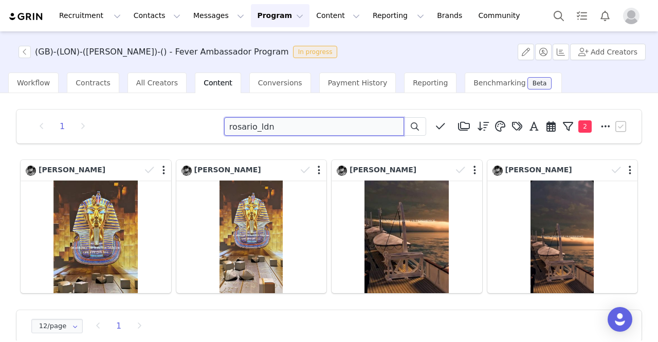
drag, startPoint x: 311, startPoint y: 127, endPoint x: 212, endPoint y: 124, distance: 99.3
click at [212, 124] on div "1 rosario_ldn Media Library (0) Folders No folders have been created yet. New F…" at bounding box center [329, 126] width 600 height 19
paste input "sunny_in_londo"
click at [411, 124] on icon at bounding box center [415, 126] width 8 height 8
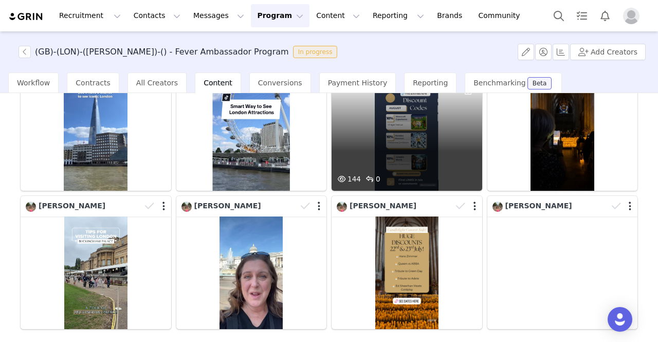
scroll to position [257, 0]
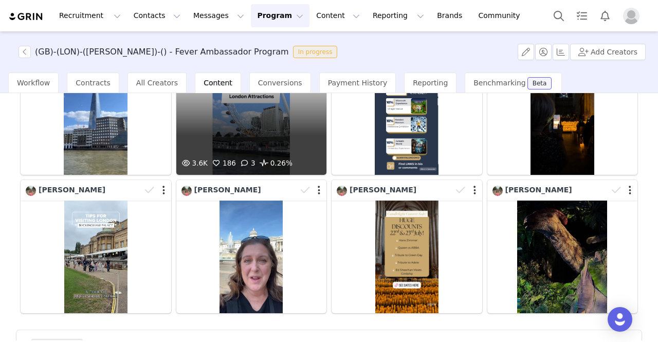
click at [264, 142] on div "3.6K 186 3 0.26%" at bounding box center [251, 118] width 151 height 113
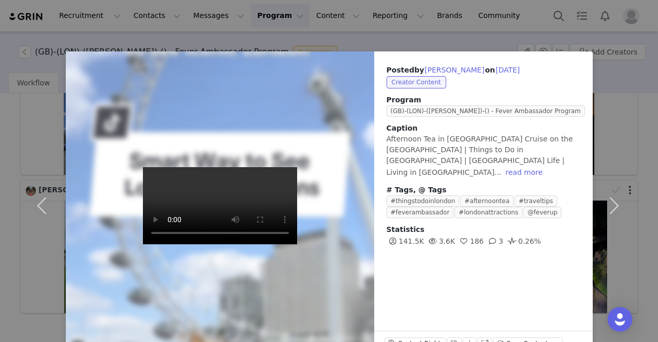
click at [57, 44] on div "Posted by [PERSON_NAME] on [DATE] Creator Content Program ([GEOGRAPHIC_DATA])-(…" at bounding box center [329, 171] width 658 height 342
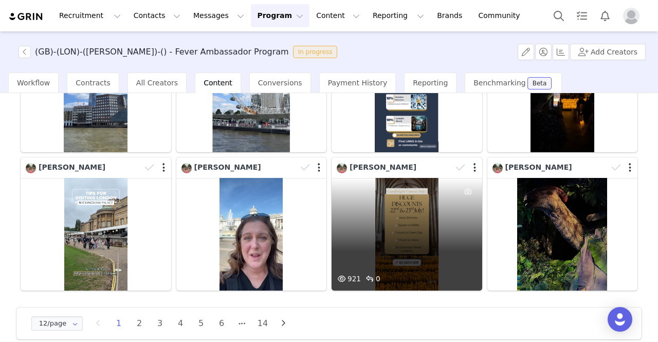
scroll to position [290, 0]
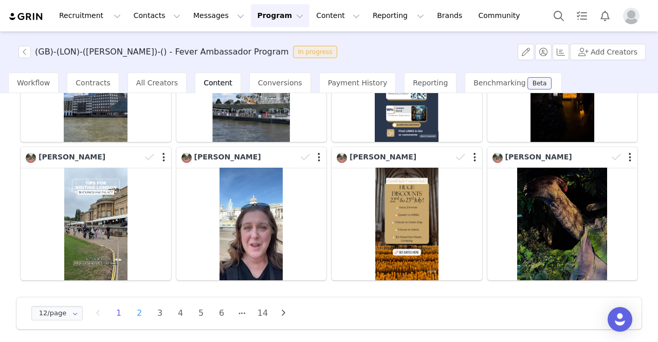
click at [137, 308] on li "2" at bounding box center [139, 313] width 15 height 14
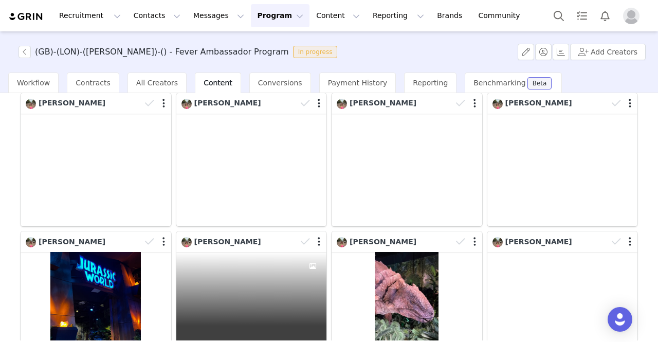
scroll to position [51, 0]
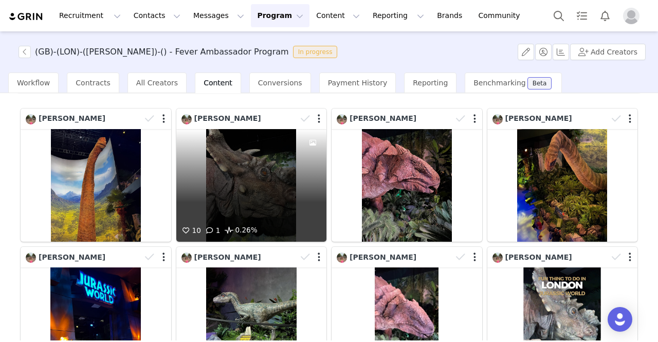
click at [299, 176] on div at bounding box center [313, 176] width 28 height 95
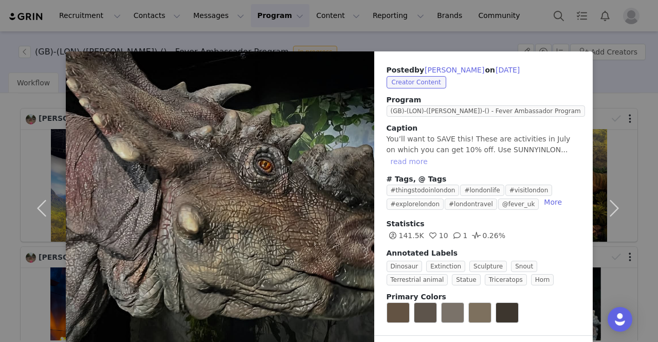
click at [432, 155] on button "read more" at bounding box center [409, 161] width 45 height 12
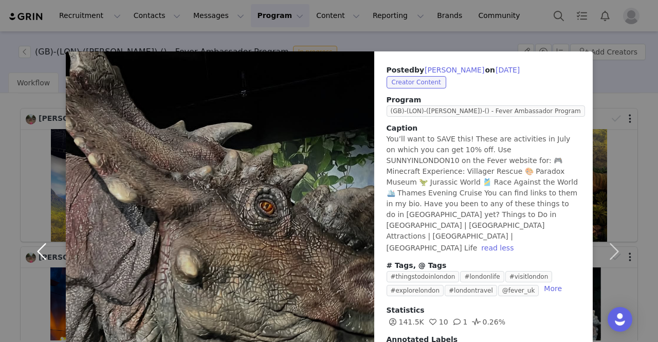
click at [23, 59] on button "button" at bounding box center [44, 250] width 43 height 399
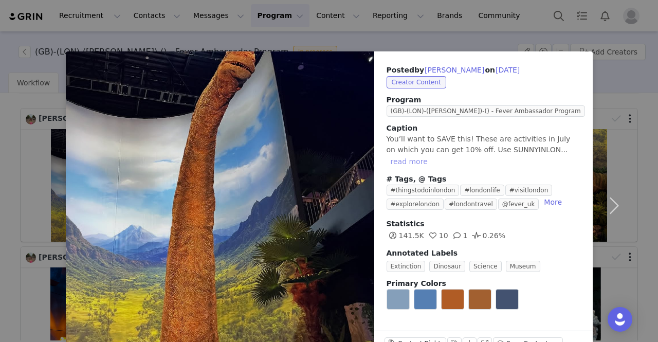
click at [432, 155] on button "read more" at bounding box center [409, 161] width 45 height 12
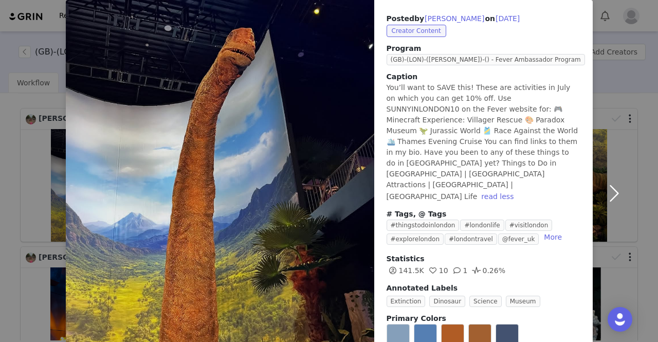
click at [608, 175] on button "button" at bounding box center [614, 193] width 43 height 386
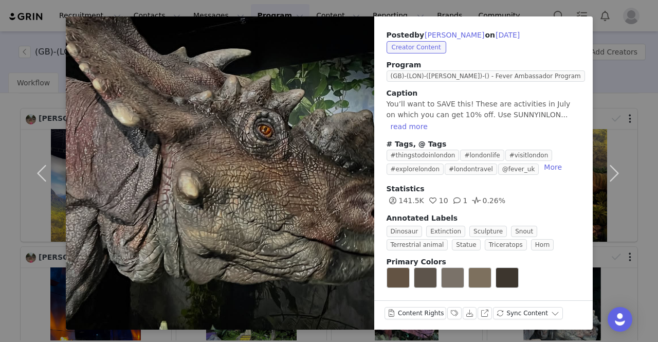
scroll to position [30, 0]
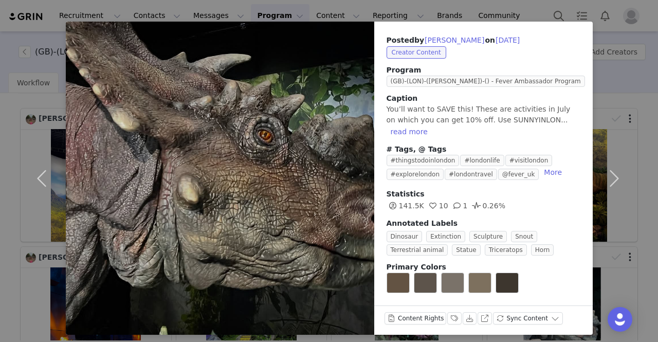
drag, startPoint x: 8, startPoint y: 13, endPoint x: 14, endPoint y: 14, distance: 6.3
click at [9, 13] on div "Posted by [PERSON_NAME] on [DATE] Creator Content Program ([GEOGRAPHIC_DATA])-(…" at bounding box center [329, 171] width 658 height 342
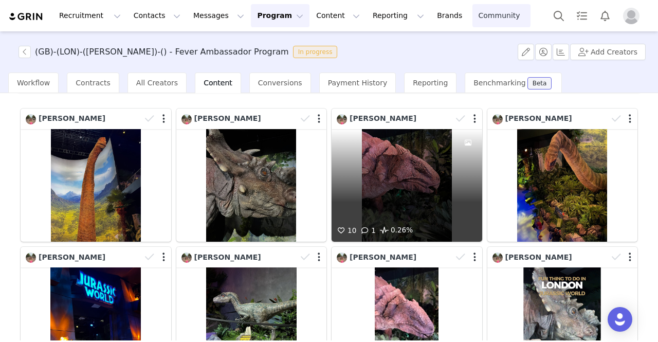
scroll to position [0, 0]
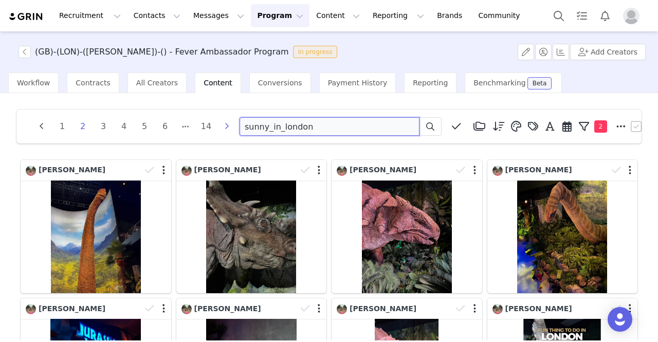
drag, startPoint x: 317, startPoint y: 127, endPoint x: 228, endPoint y: 123, distance: 88.5
click at [224, 125] on div "1 2 3 4 5 6 14 sunny_in_london Media Library (0) Folders No folders have been c…" at bounding box center [329, 126] width 600 height 19
paste input "nerdyniamh"
click at [434, 125] on span at bounding box center [430, 126] width 12 height 12
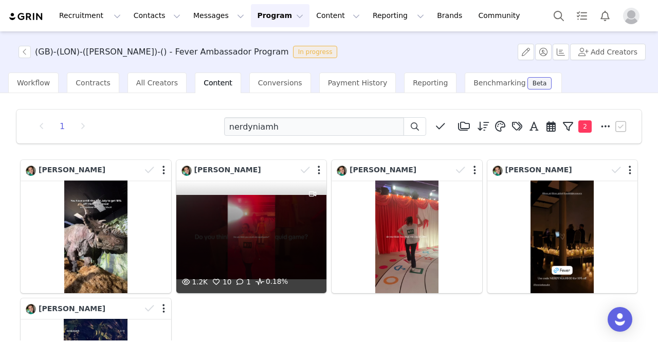
click at [263, 218] on div "1.2K 10 1 0.18%" at bounding box center [251, 236] width 151 height 113
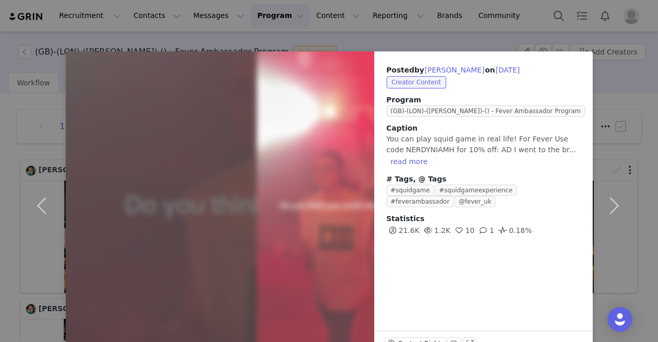
click at [29, 22] on div "Posted by [PERSON_NAME] on [DATE] Creator Content Program (GB)-(LON)-([PERSON_N…" at bounding box center [329, 171] width 658 height 342
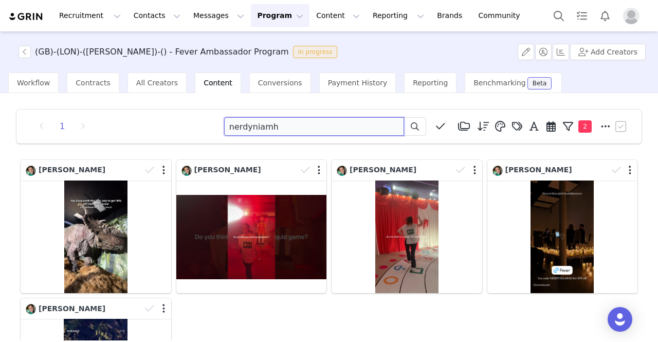
click at [240, 126] on input "nerdyniamh" at bounding box center [314, 126] width 180 height 19
paste input "the_ouchie_fixer"
click at [409, 133] on button at bounding box center [415, 126] width 23 height 19
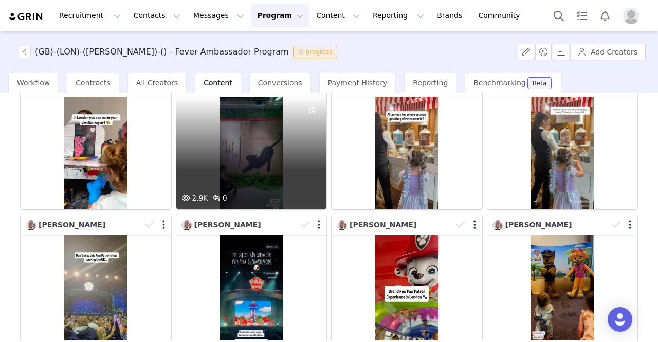
scroll to position [33, 0]
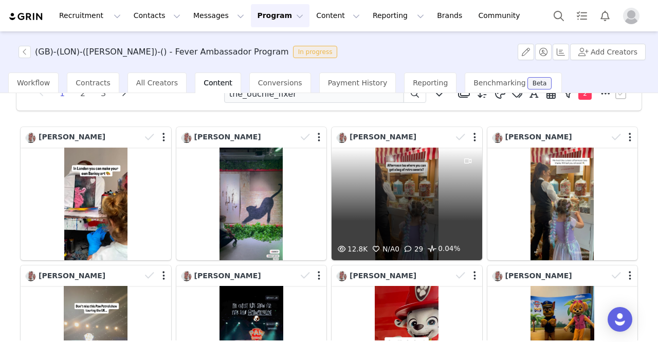
click at [392, 196] on div "12.8K N/A 0 29 0.04%" at bounding box center [407, 204] width 151 height 113
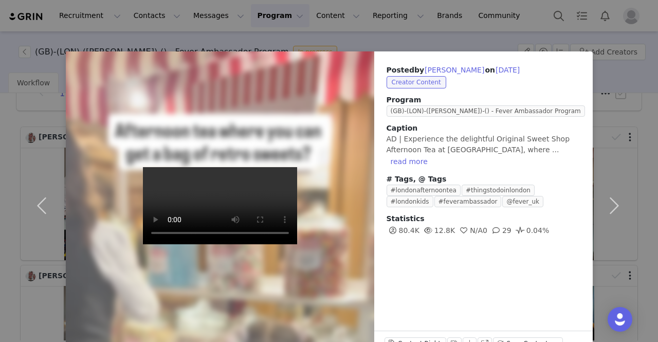
click at [0, 49] on div "Posted by [PERSON_NAME] on [DATE] Creator Content Program ([GEOGRAPHIC_DATA])-(…" at bounding box center [329, 171] width 658 height 342
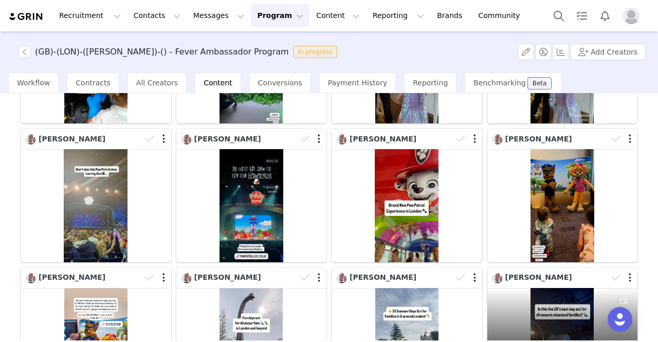
scroll to position [239, 0]
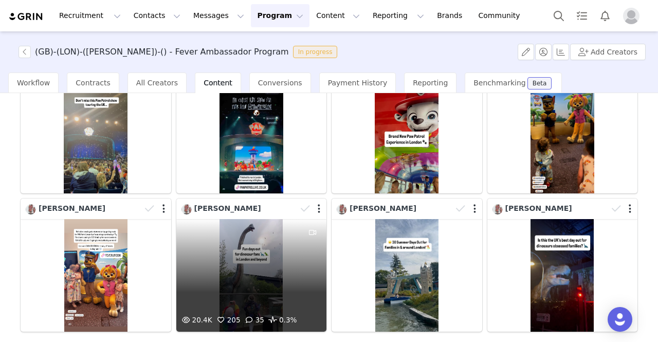
click at [246, 272] on div "20.4K 205 35 0.3%" at bounding box center [251, 275] width 151 height 113
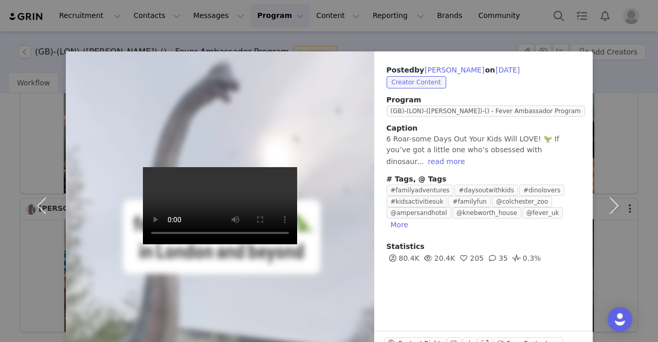
click at [21, 30] on div "Posted by [PERSON_NAME] on [DATE] Creator Content Program ([GEOGRAPHIC_DATA])-(…" at bounding box center [329, 171] width 658 height 342
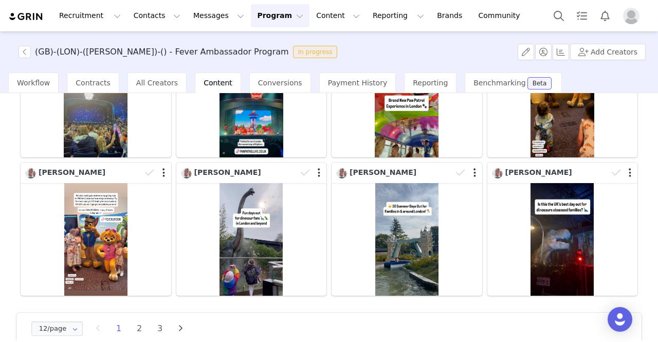
scroll to position [290, 0]
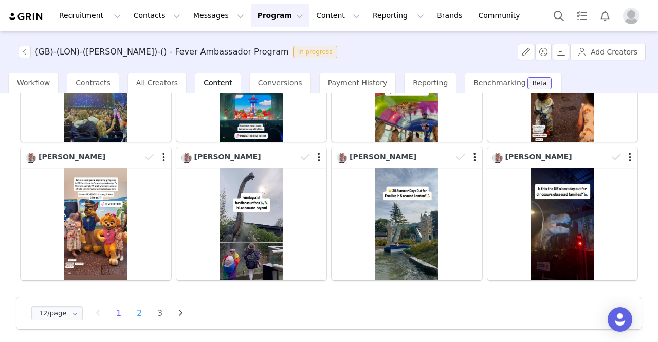
click at [136, 310] on li "2" at bounding box center [139, 313] width 15 height 14
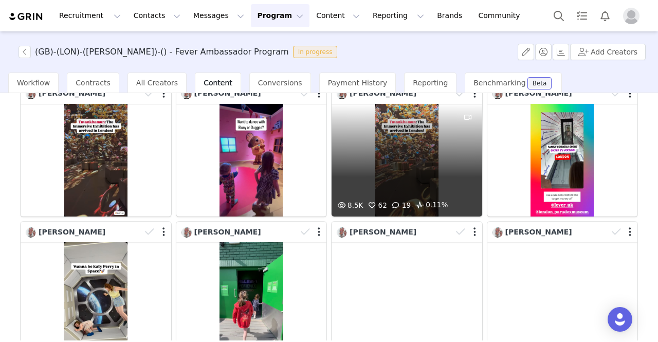
scroll to position [0, 0]
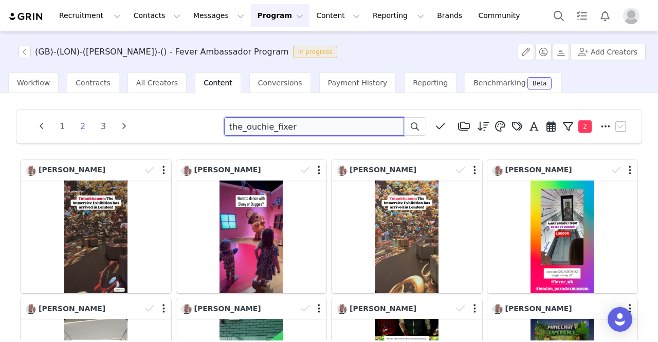
drag, startPoint x: 297, startPoint y: 126, endPoint x: 245, endPoint y: 123, distance: 52.5
click at [195, 129] on div "1 2 3 the_ouchie_fixer Media Library (0) Folders No folders have been created y…" at bounding box center [329, 126] width 600 height 19
paste input "winniefoodiemoments"
type input "winniefoodiemoments"
click at [409, 122] on span at bounding box center [415, 126] width 12 height 12
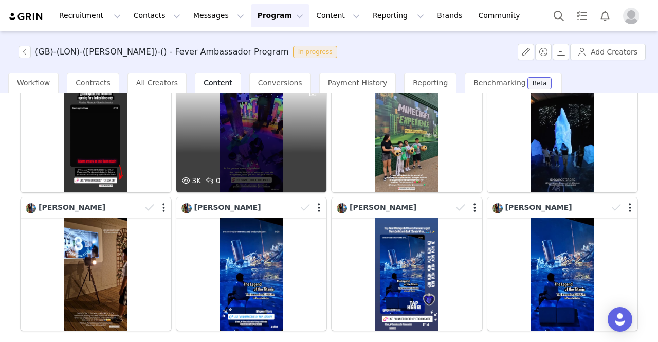
scroll to position [290, 0]
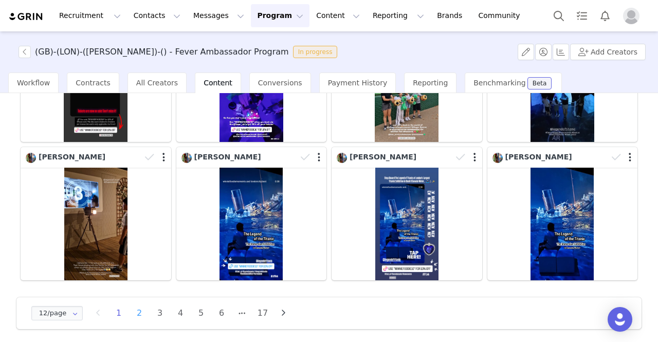
click at [138, 306] on li "2" at bounding box center [139, 313] width 15 height 14
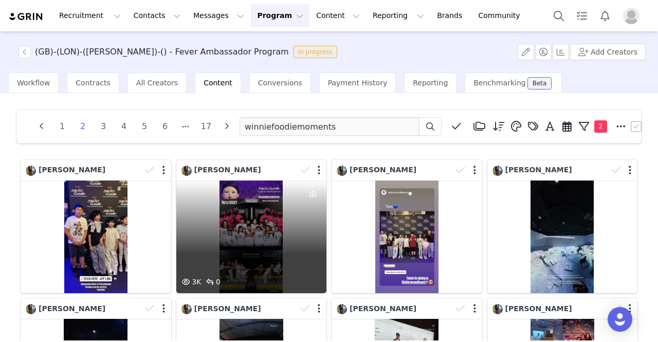
scroll to position [103, 0]
